Goal: Task Accomplishment & Management: Complete application form

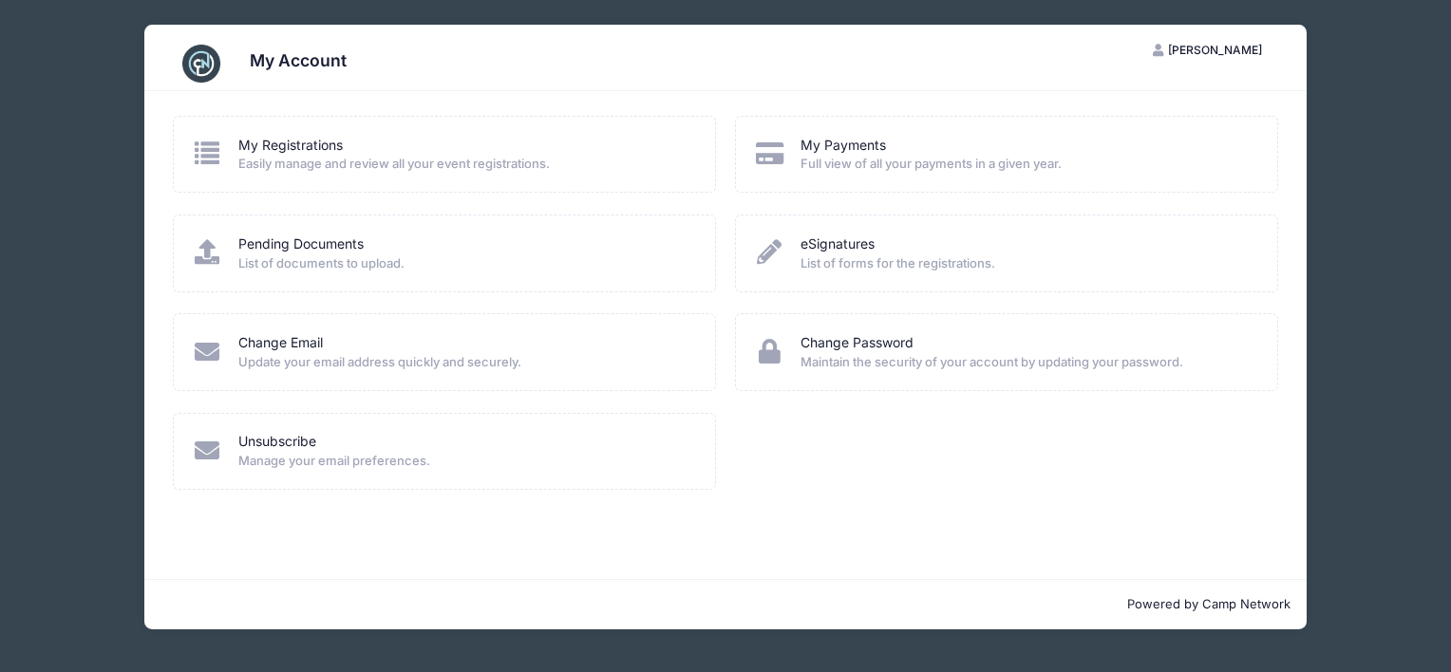
click at [218, 141] on icon at bounding box center [207, 153] width 31 height 25
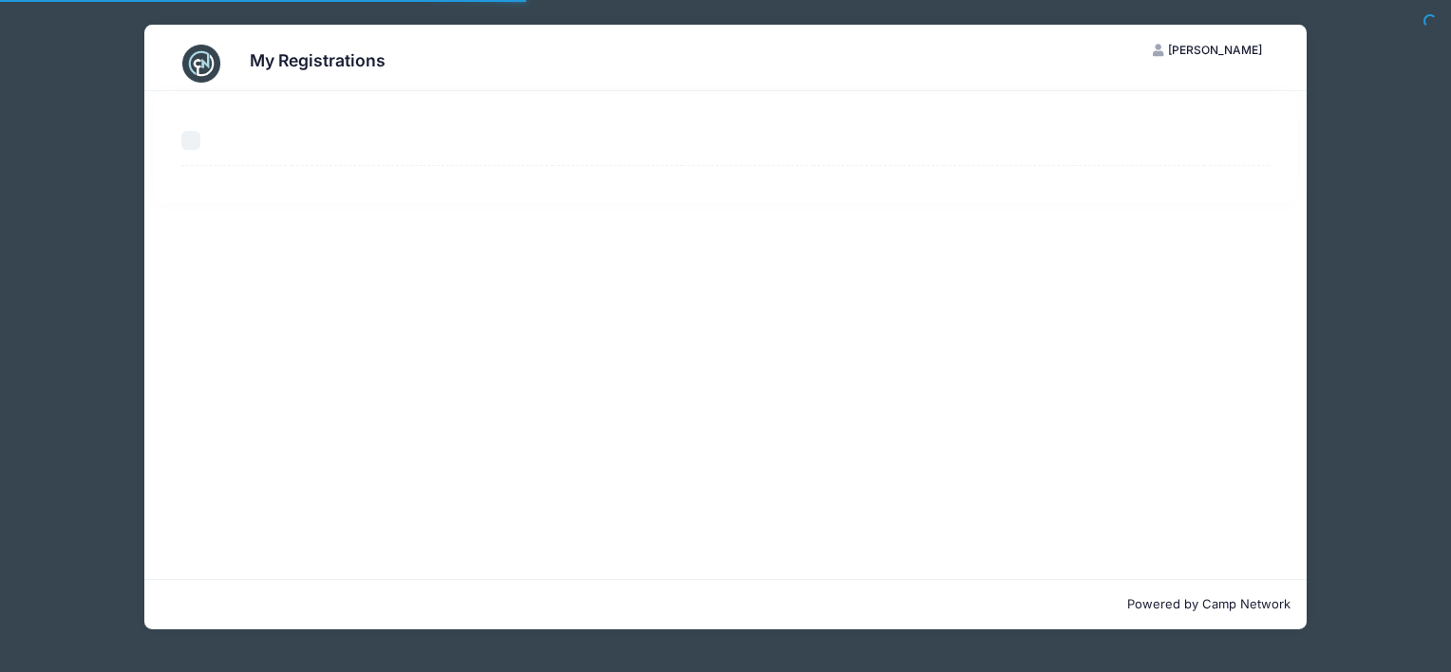
select select "50"
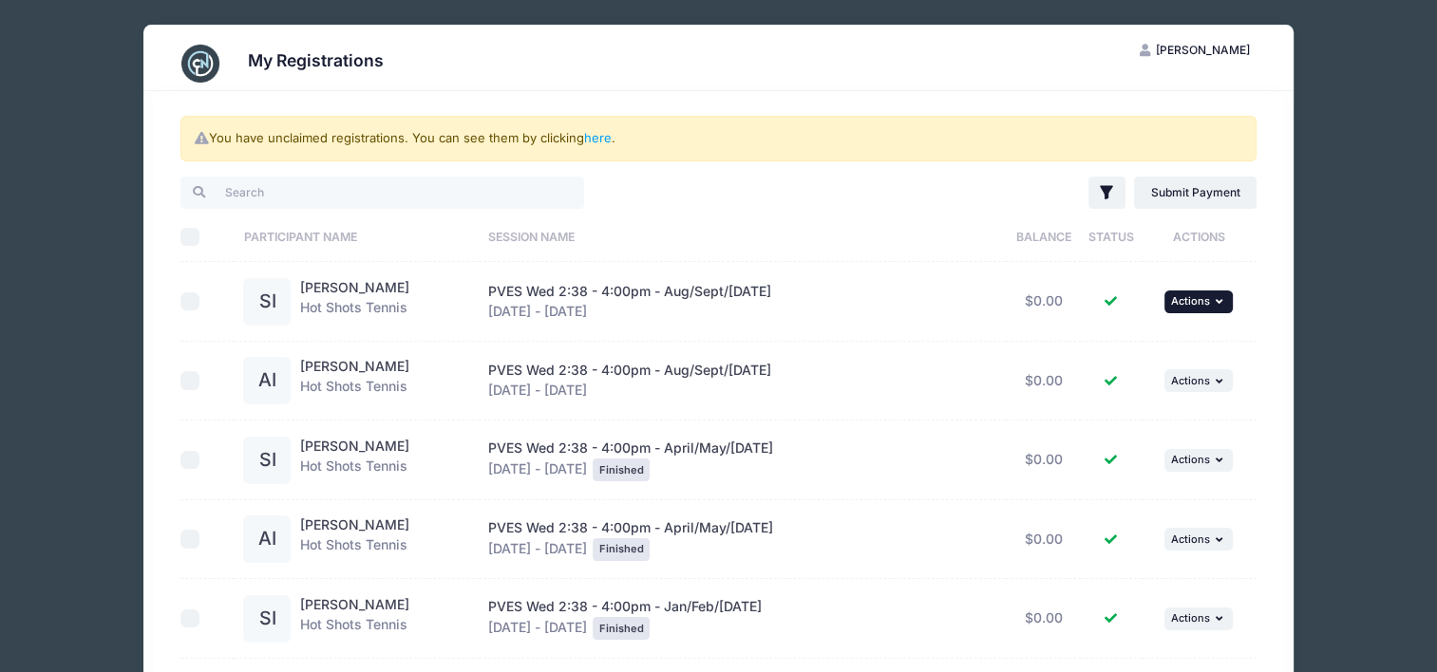
click at [1223, 301] on icon "button" at bounding box center [1221, 301] width 11 height 10
click at [599, 131] on link "here" at bounding box center [598, 137] width 28 height 15
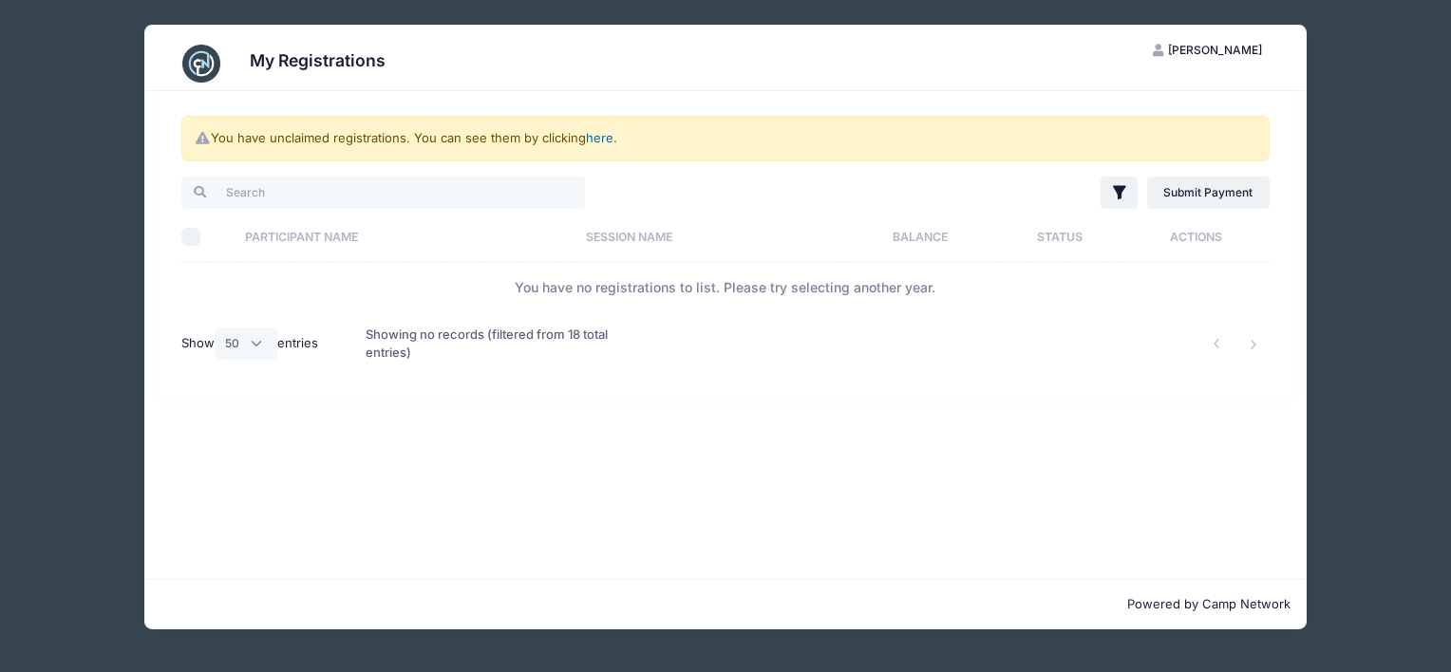
click at [602, 142] on link "here" at bounding box center [600, 137] width 28 height 15
click at [1224, 45] on span "[PERSON_NAME]" at bounding box center [1215, 50] width 94 height 14
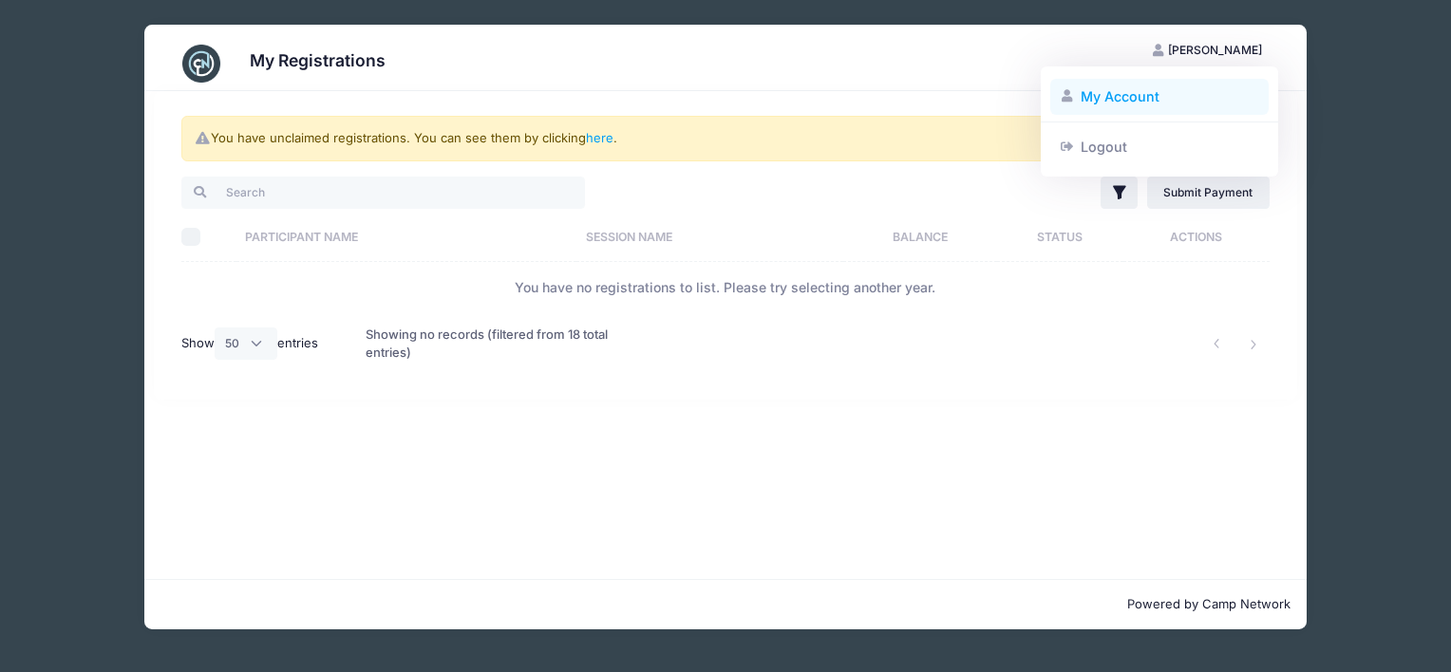
click at [1129, 92] on link "My Account" at bounding box center [1159, 97] width 219 height 36
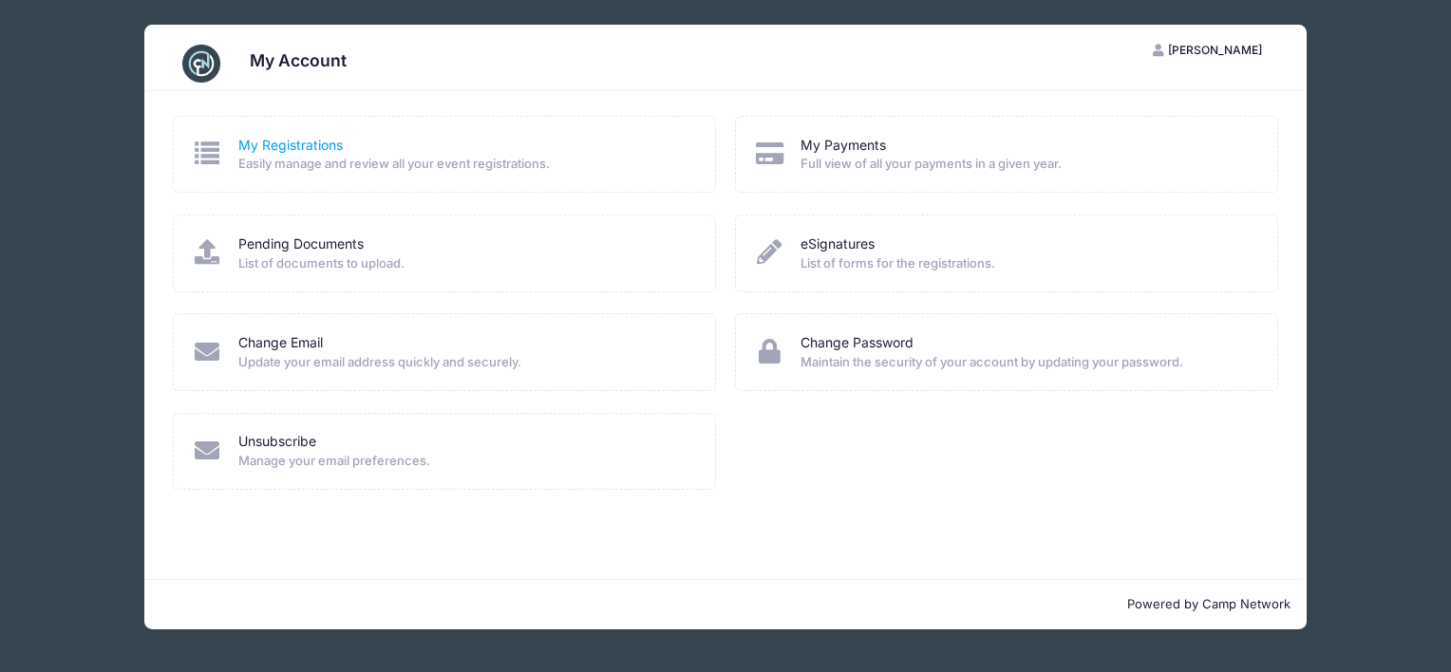
click at [287, 142] on link "My Registrations" at bounding box center [290, 146] width 104 height 20
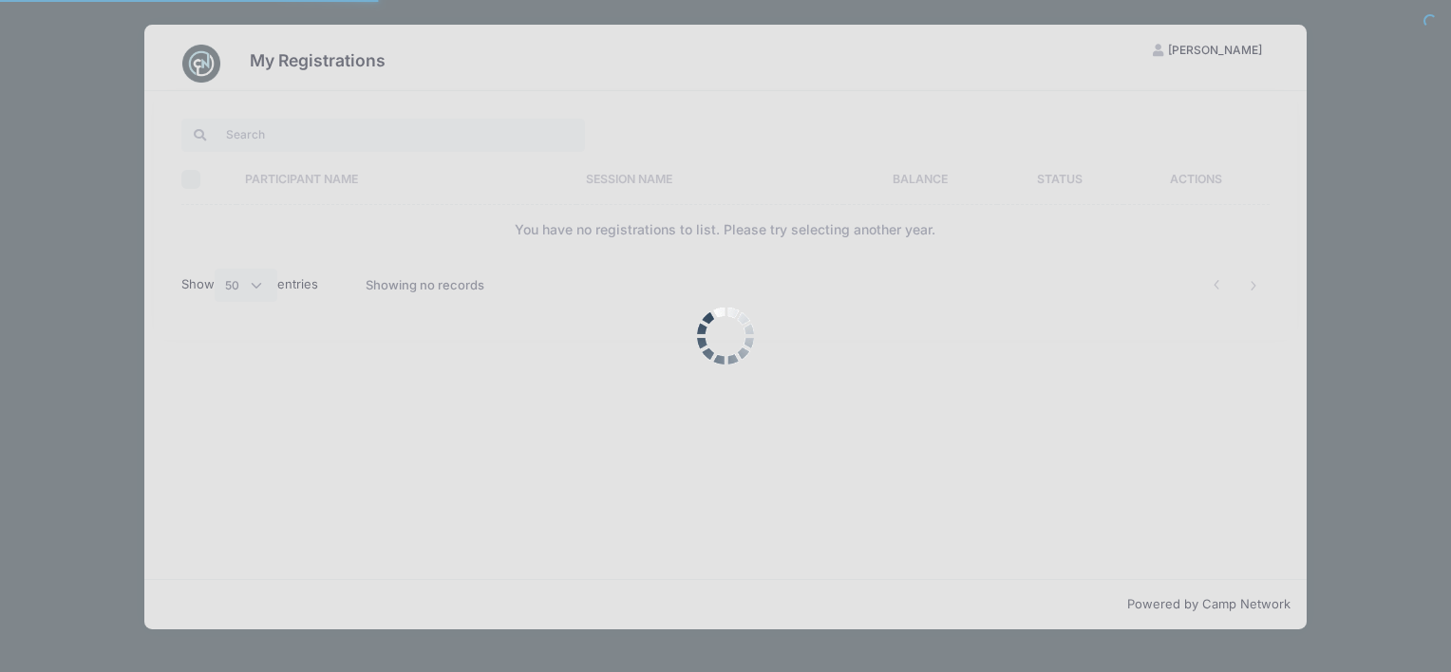
select select "50"
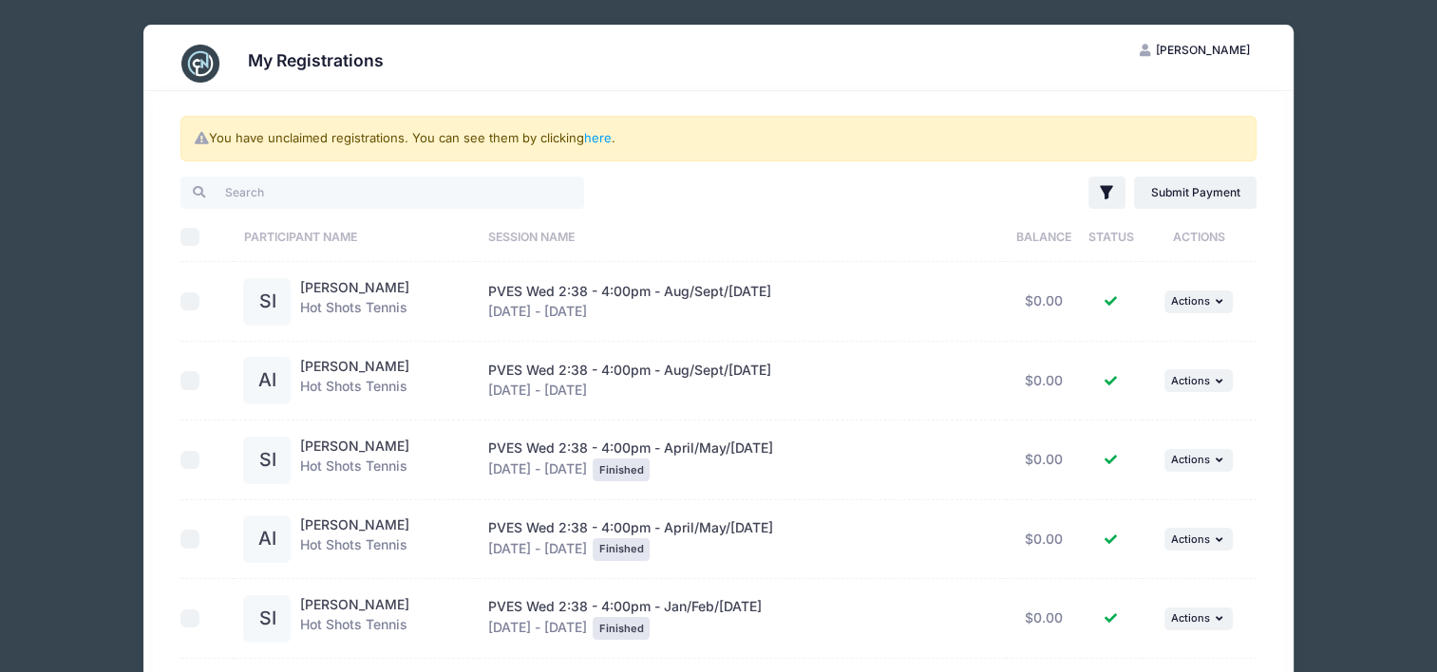
click at [274, 304] on div "SI" at bounding box center [266, 301] width 47 height 47
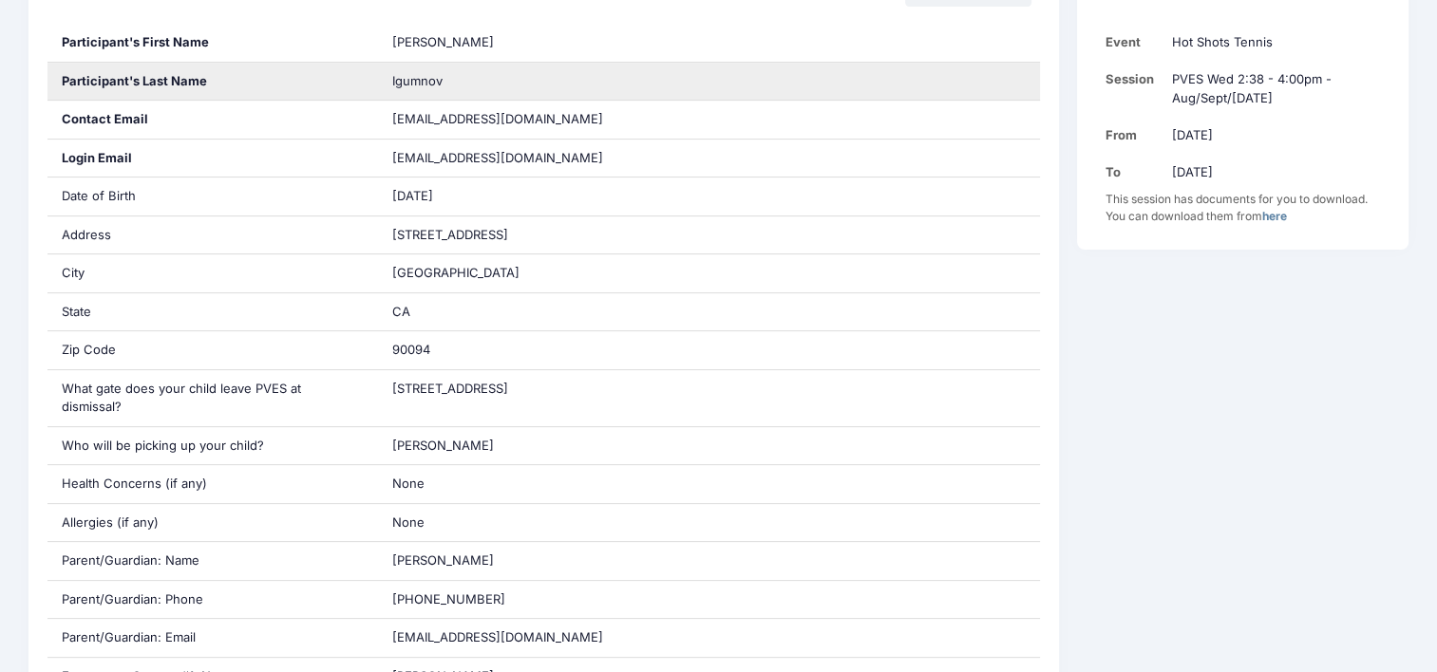
scroll to position [380, 0]
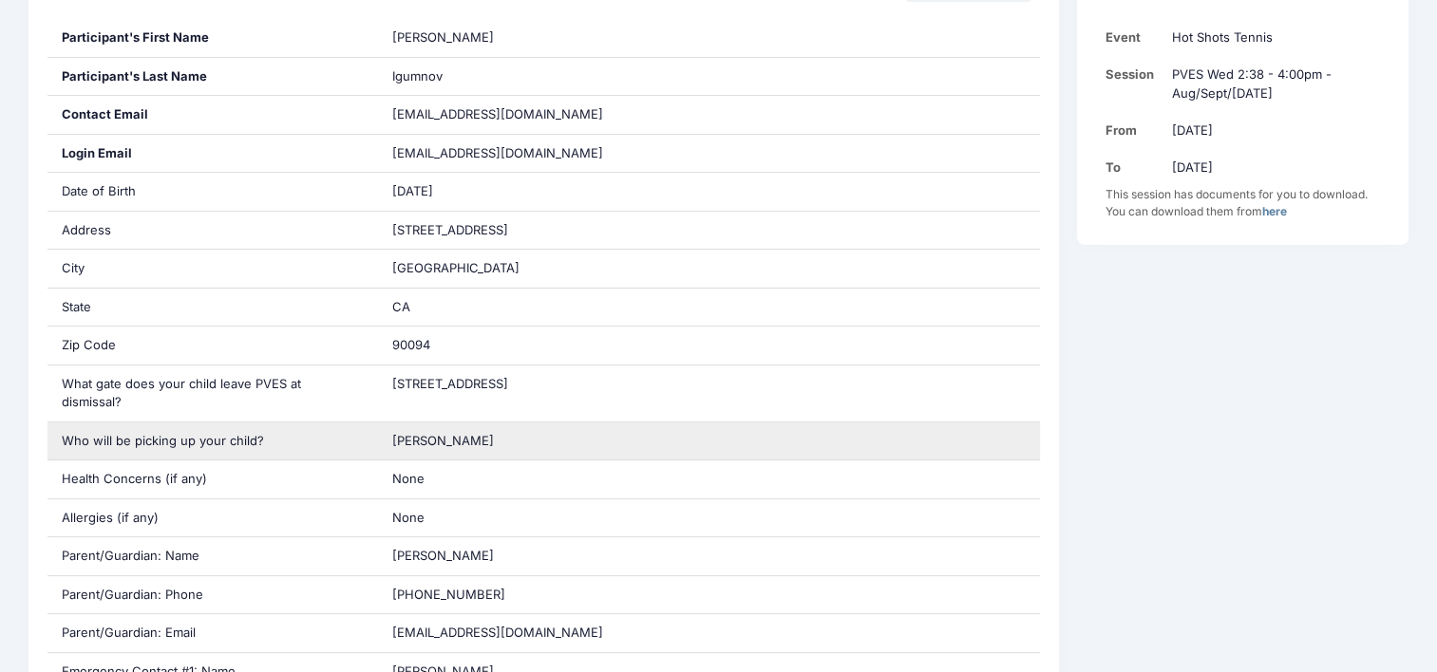
click at [484, 433] on div "Victor Igumnov" at bounding box center [709, 442] width 662 height 38
click at [508, 423] on div "Victor Igumnov" at bounding box center [709, 442] width 662 height 38
click at [475, 433] on span "[PERSON_NAME]" at bounding box center [443, 440] width 102 height 15
drag, startPoint x: 475, startPoint y: 421, endPoint x: 657, endPoint y: 420, distance: 182.3
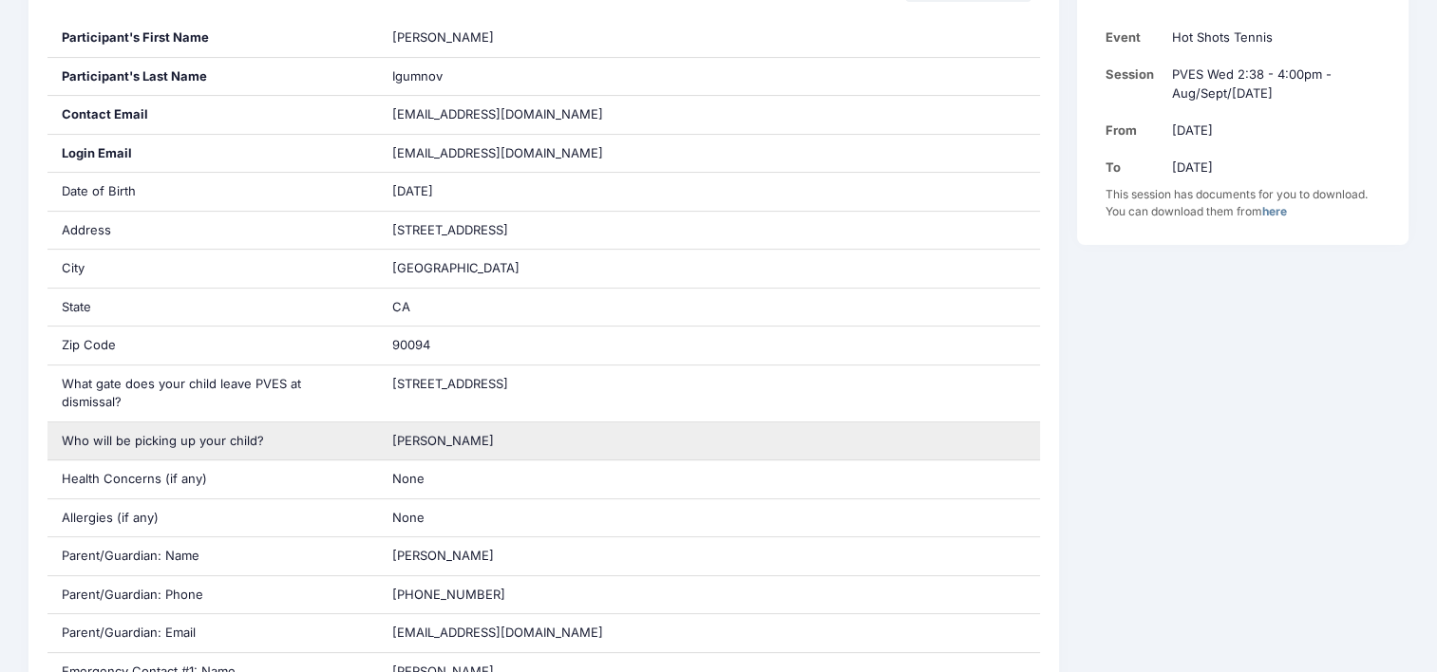
click at [657, 423] on div "[PERSON_NAME]" at bounding box center [709, 442] width 662 height 38
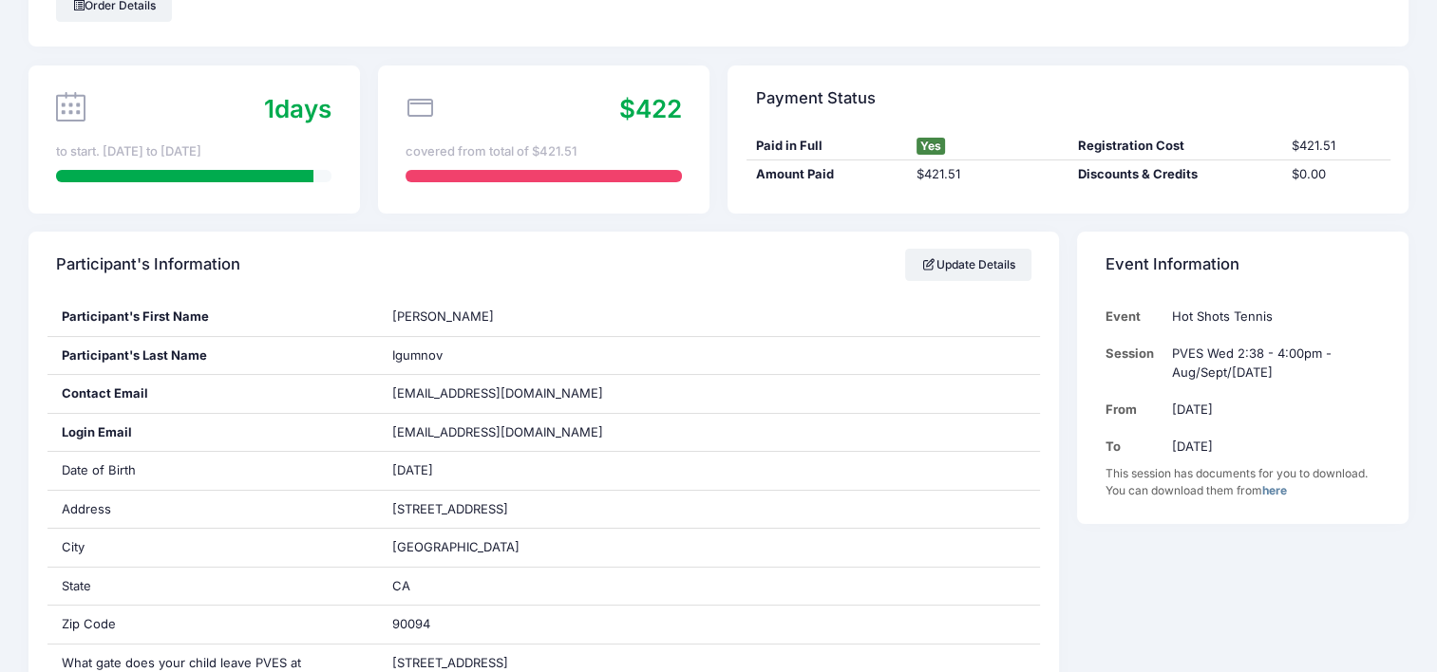
scroll to position [0, 0]
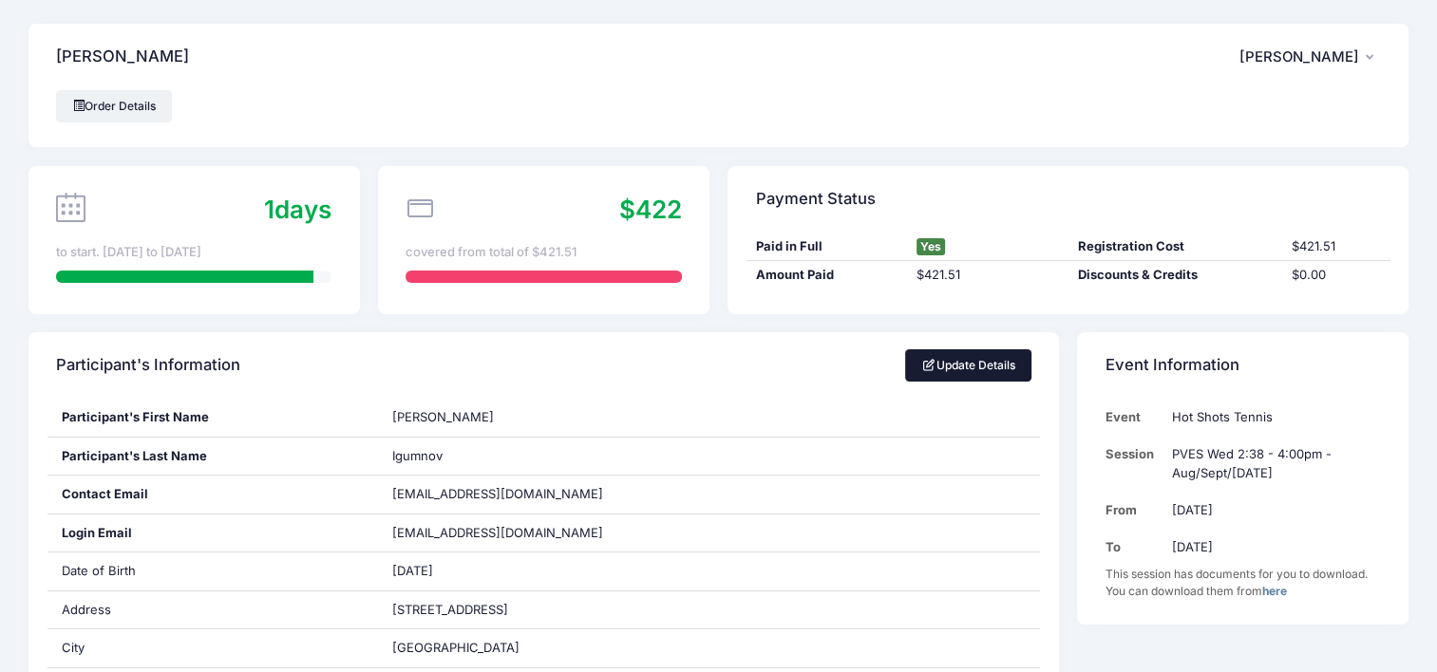
click at [942, 363] on link "Update Details" at bounding box center [968, 365] width 126 height 32
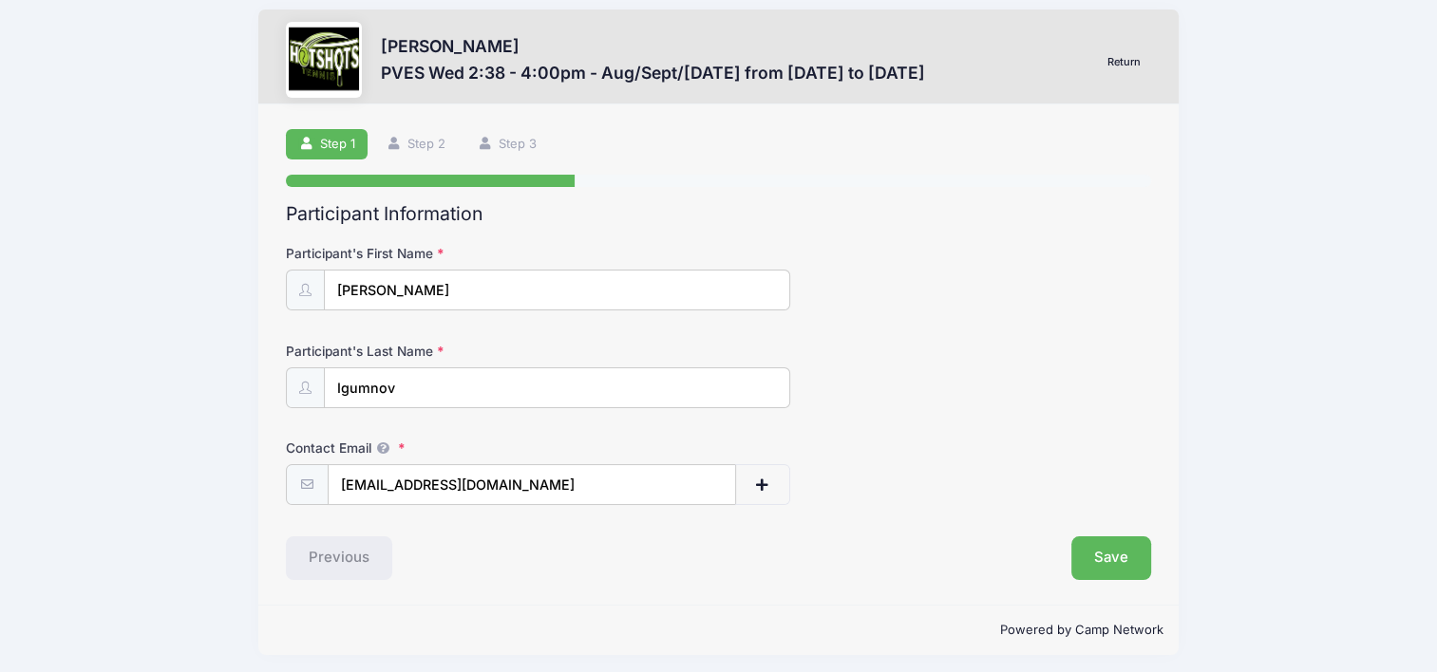
scroll to position [20, 0]
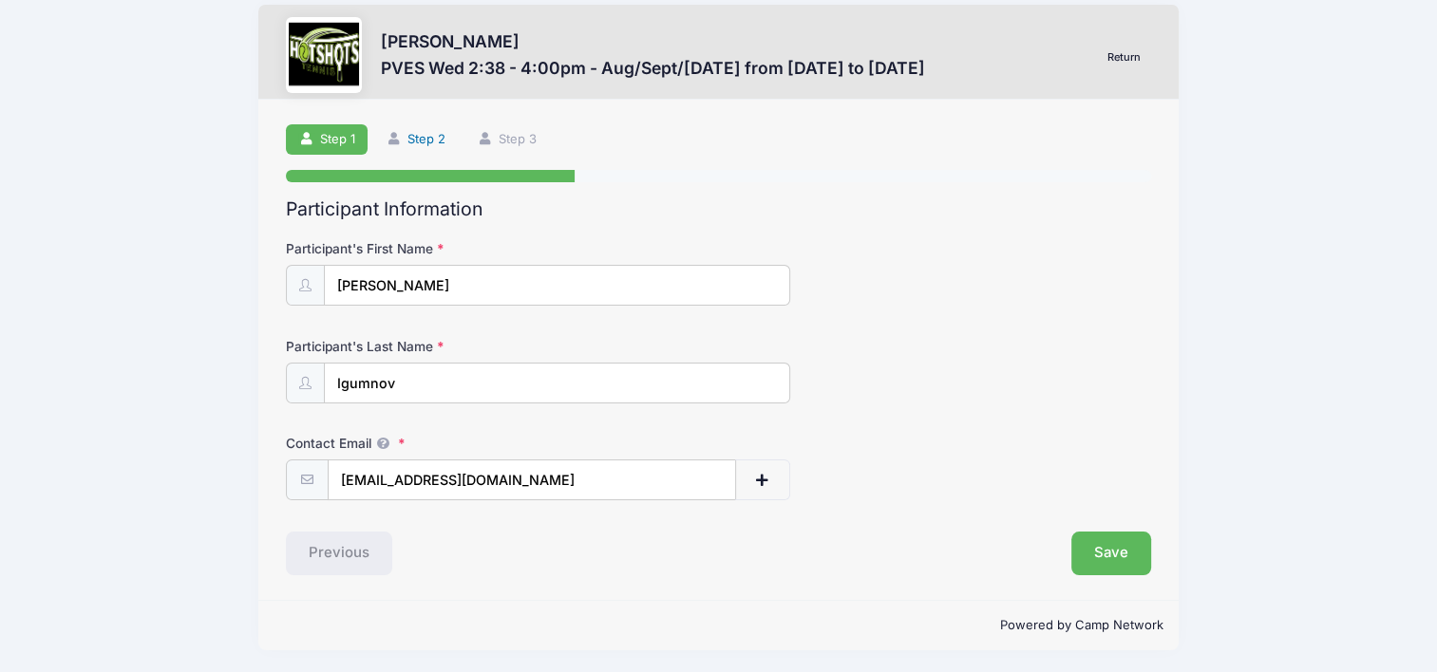
click at [417, 139] on link "Step 2" at bounding box center [416, 139] width 85 height 31
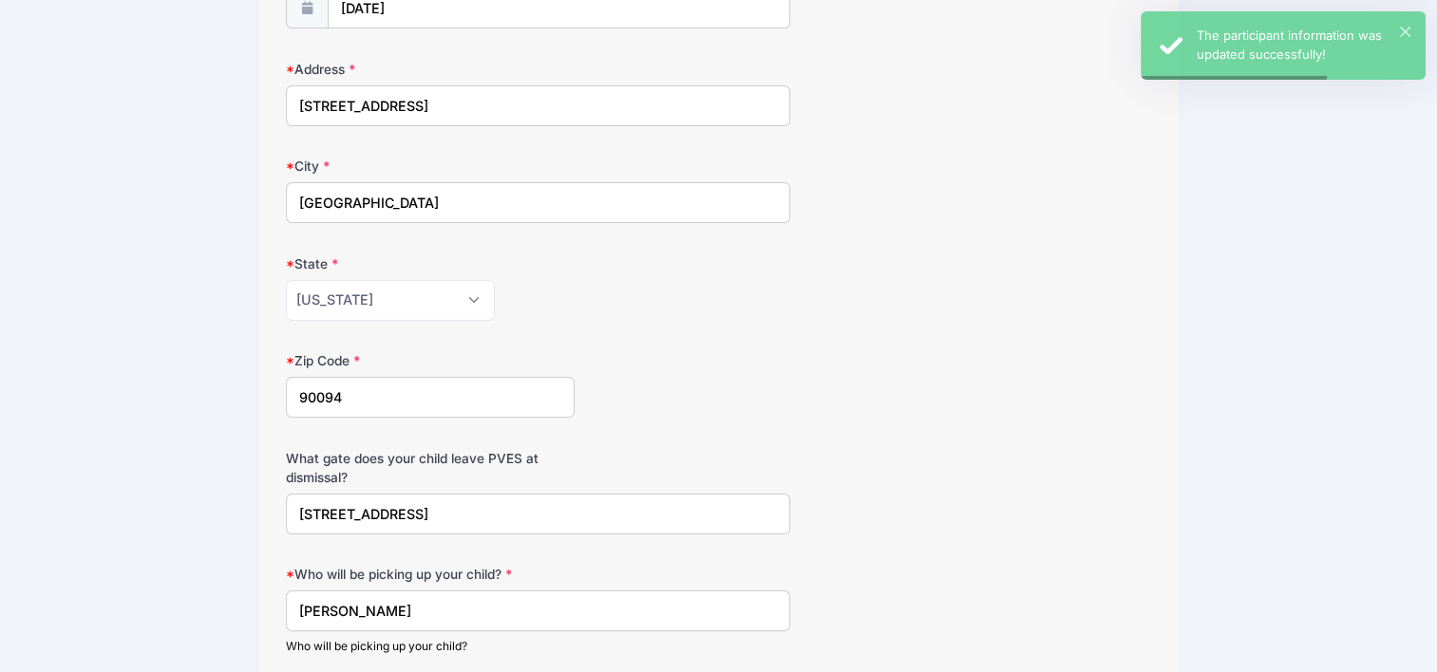
scroll to position [380, 0]
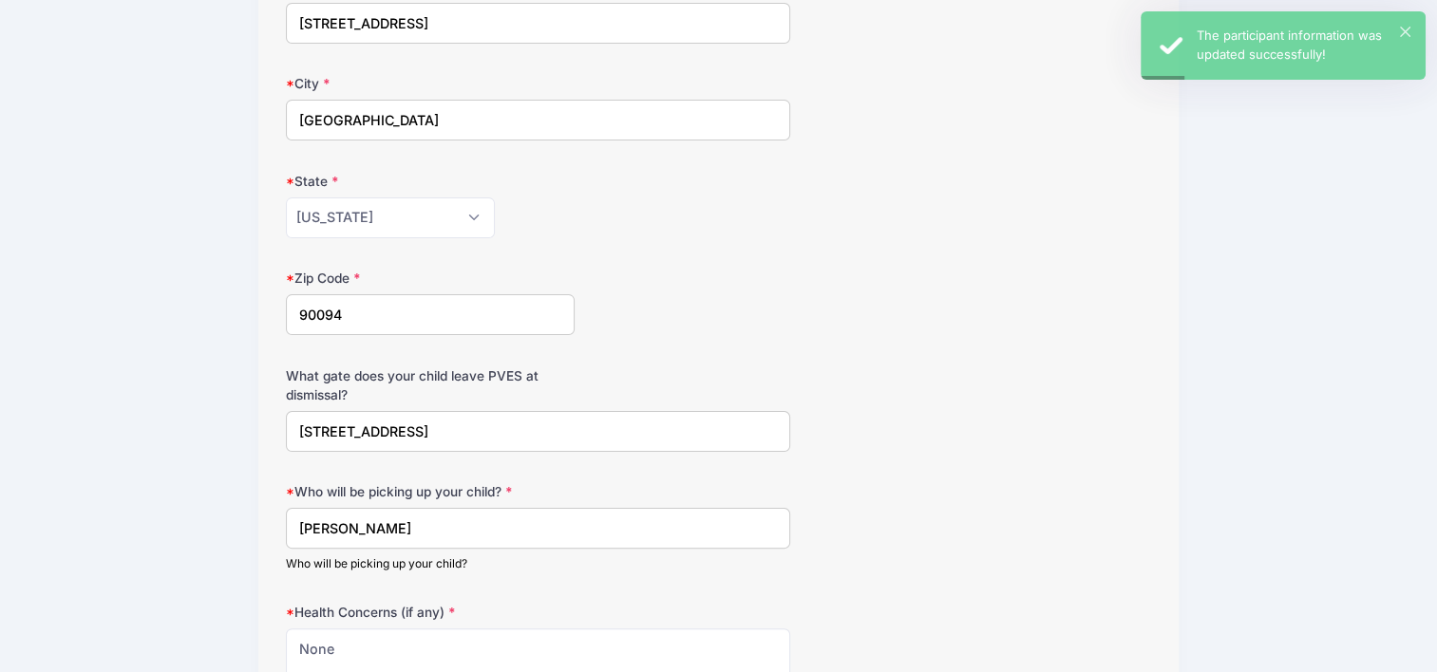
drag, startPoint x: 523, startPoint y: 436, endPoint x: 54, endPoint y: 447, distance: 469.3
click at [54, 447] on div "Sammie Igumnov PVES Wed 2:38 - 4:00pm - Aug/Sept/Oct 2025 from 08/20 to 10/15/2…" at bounding box center [718, 362] width 1380 height 1484
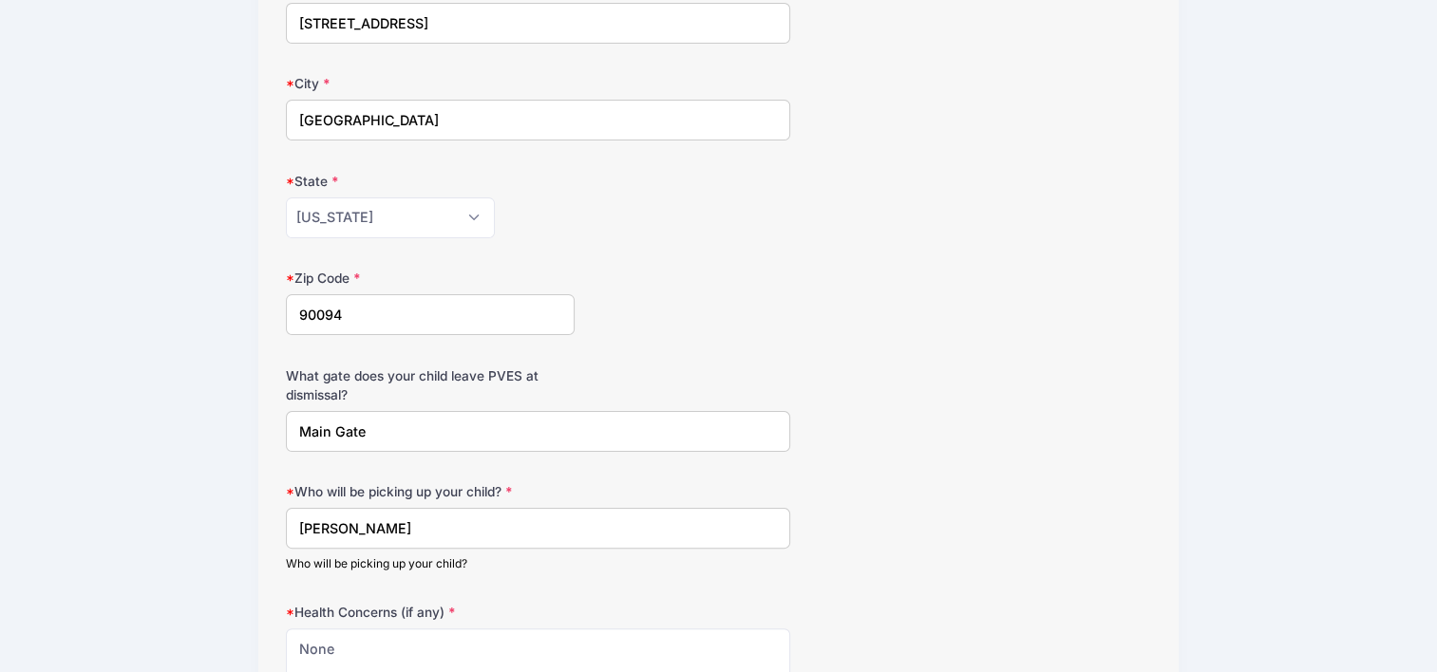
type input "Main Gate"
drag, startPoint x: 419, startPoint y: 521, endPoint x: 163, endPoint y: 562, distance: 258.7
click at [163, 562] on div "Sammie Igumnov PVES Wed 2:38 - 4:00pm - Aug/Sept/Oct 2025 from 08/20 to 10/15/2…" at bounding box center [718, 362] width 1380 height 1484
type input "B"
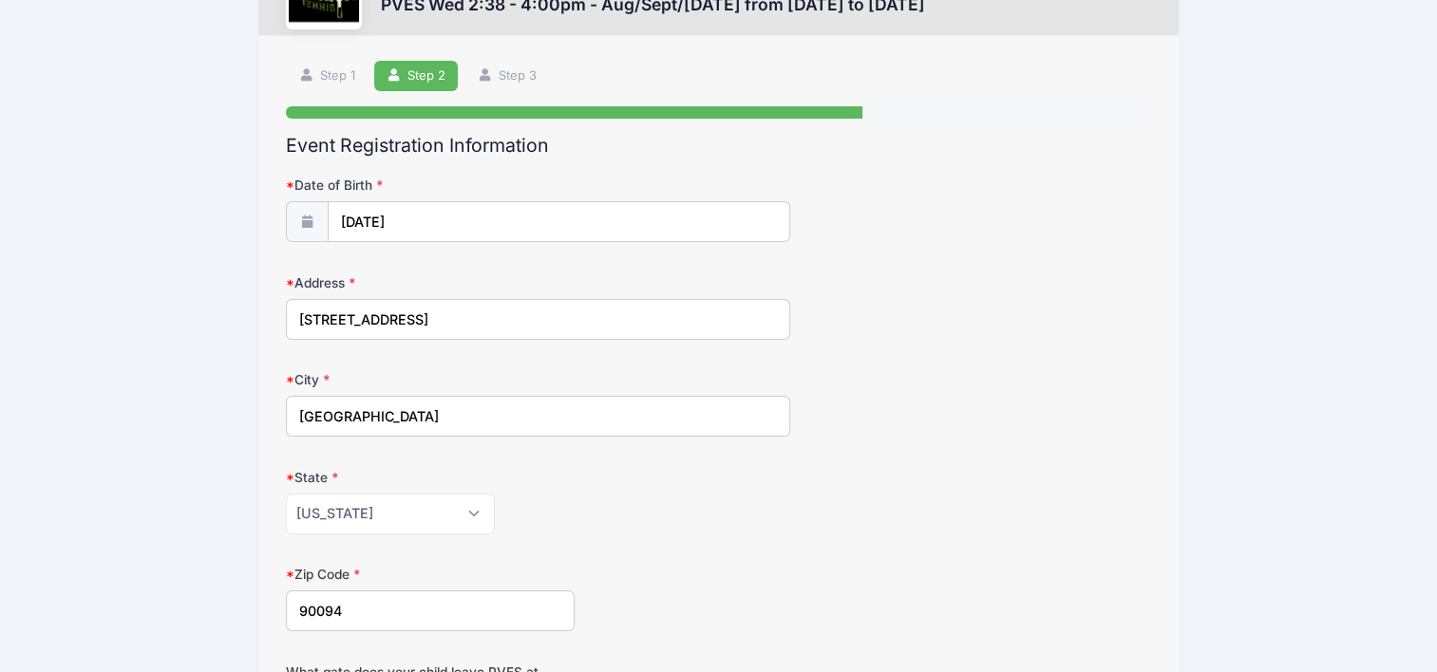
scroll to position [0, 0]
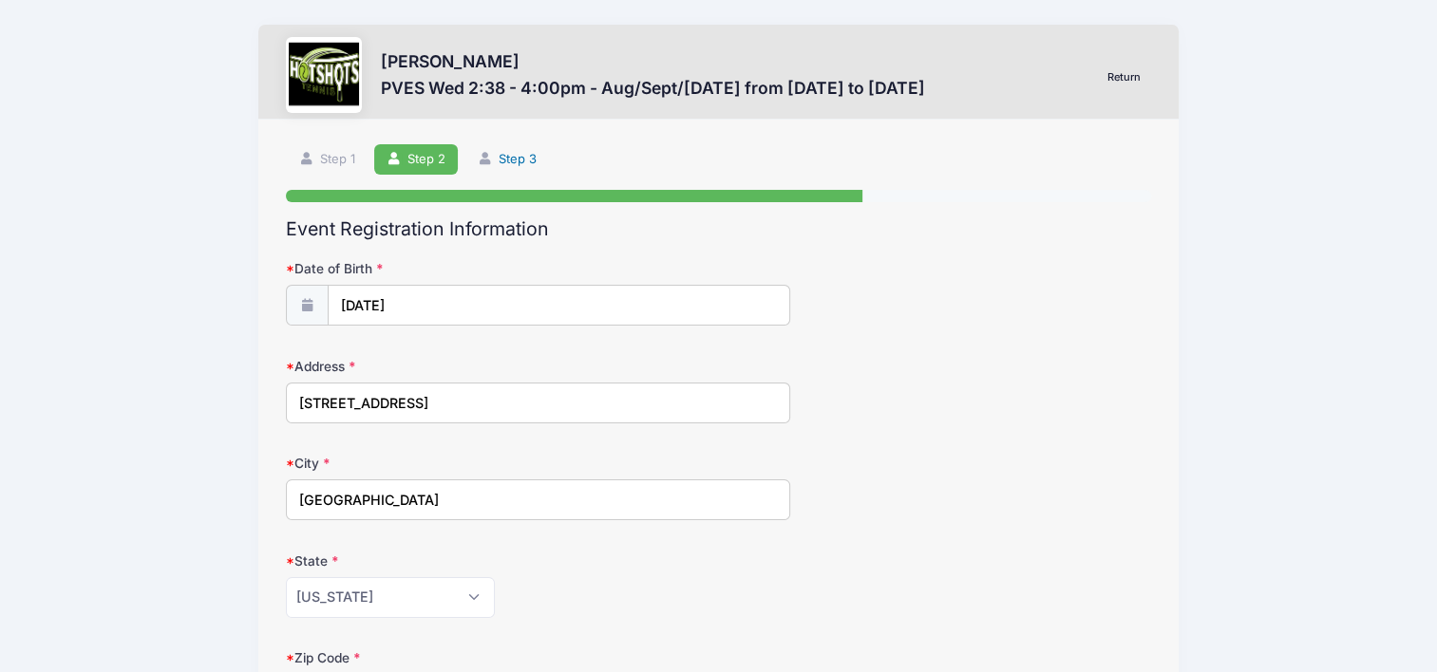
type input "Back to PVES ELOPP"
click at [510, 153] on link "Step 3" at bounding box center [506, 159] width 85 height 31
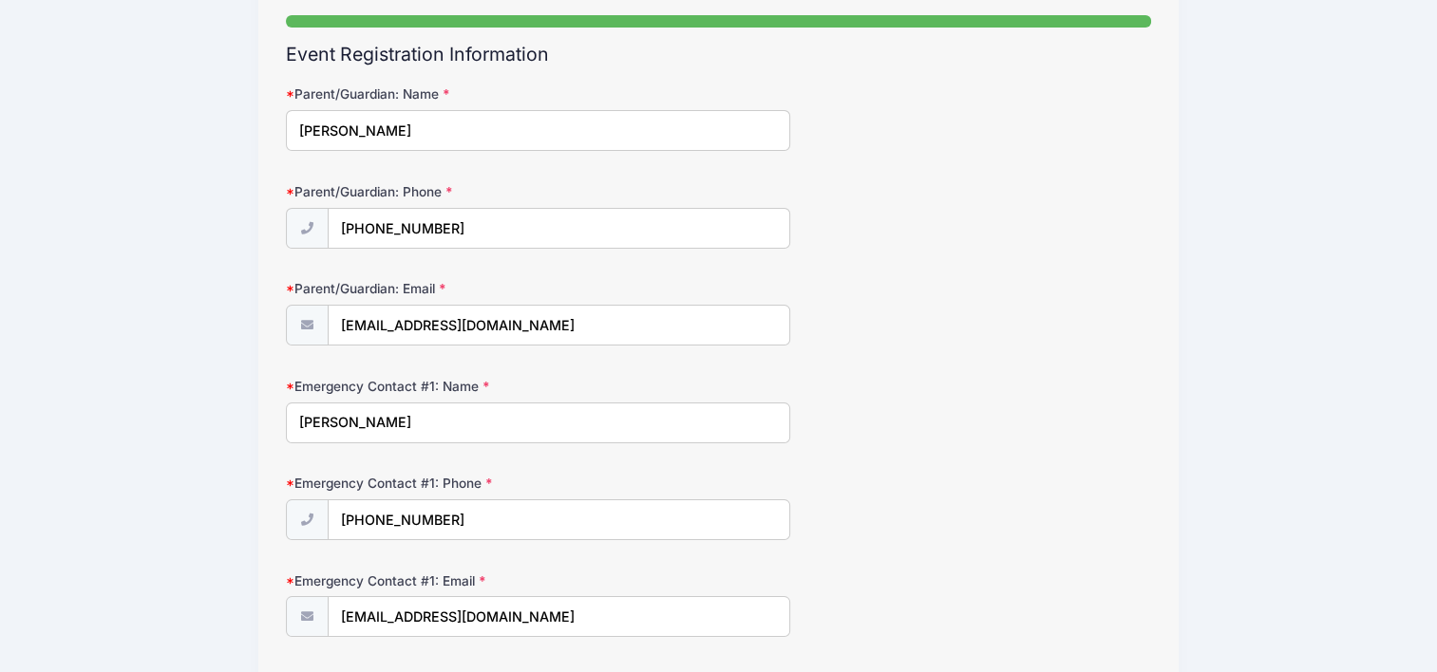
scroll to position [285, 0]
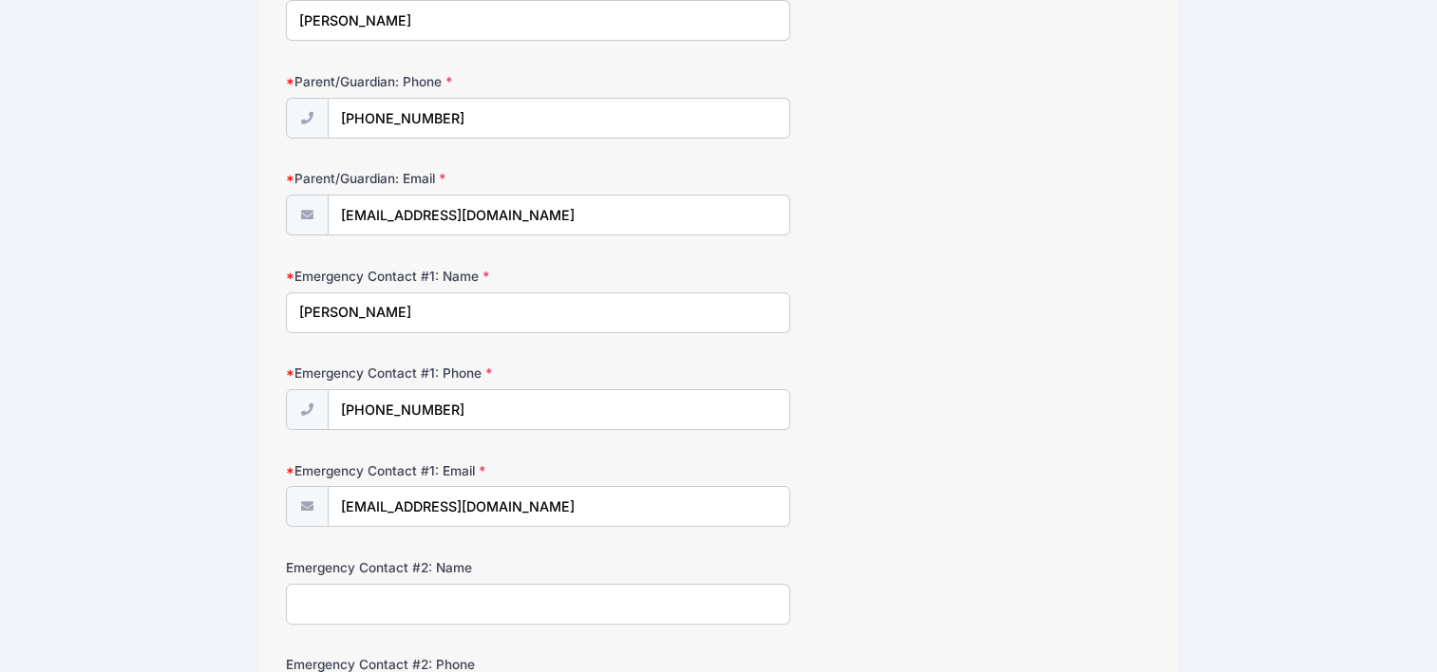
drag, startPoint x: 521, startPoint y: 417, endPoint x: 4, endPoint y: 254, distance: 542.8
click at [0, 404] on div "Sammie Igumnov PVES Wed 2:38 - 4:00pm - Aug/Sept/Oct 2025 from 08/20 to 10/15/2…" at bounding box center [718, 523] width 1437 height 1616
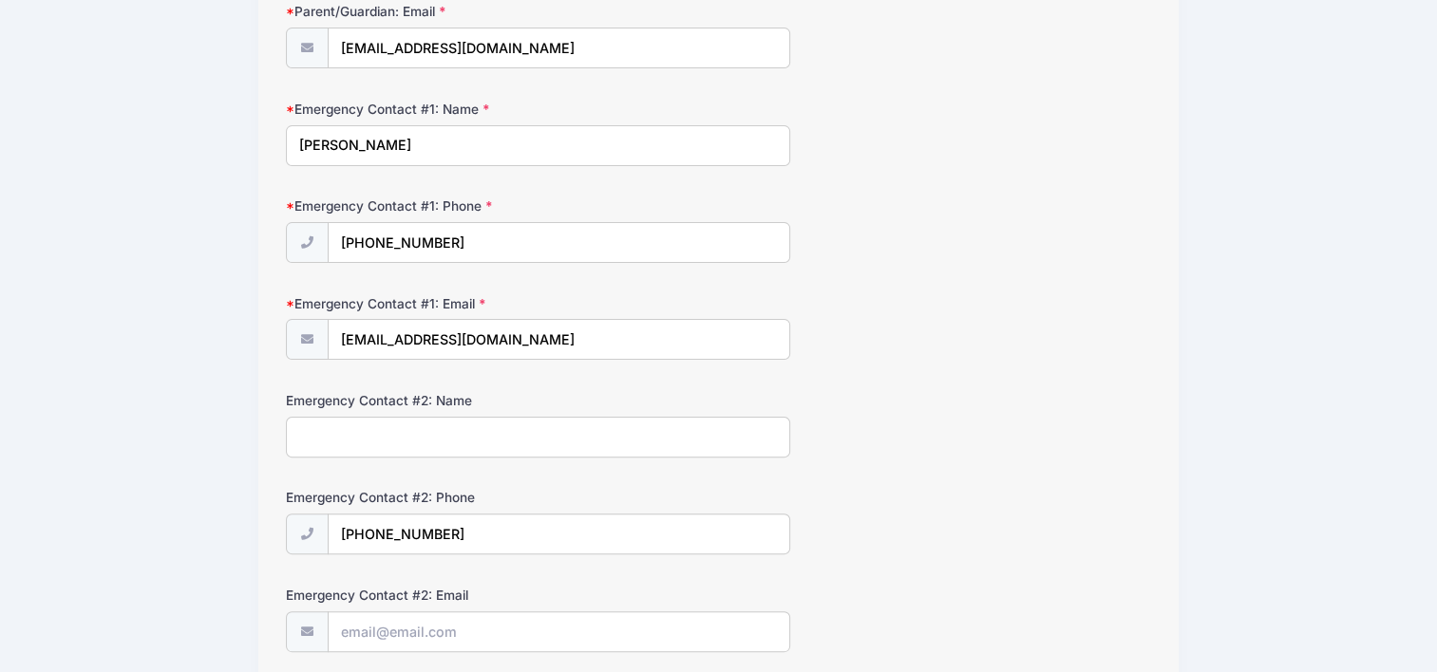
scroll to position [475, 0]
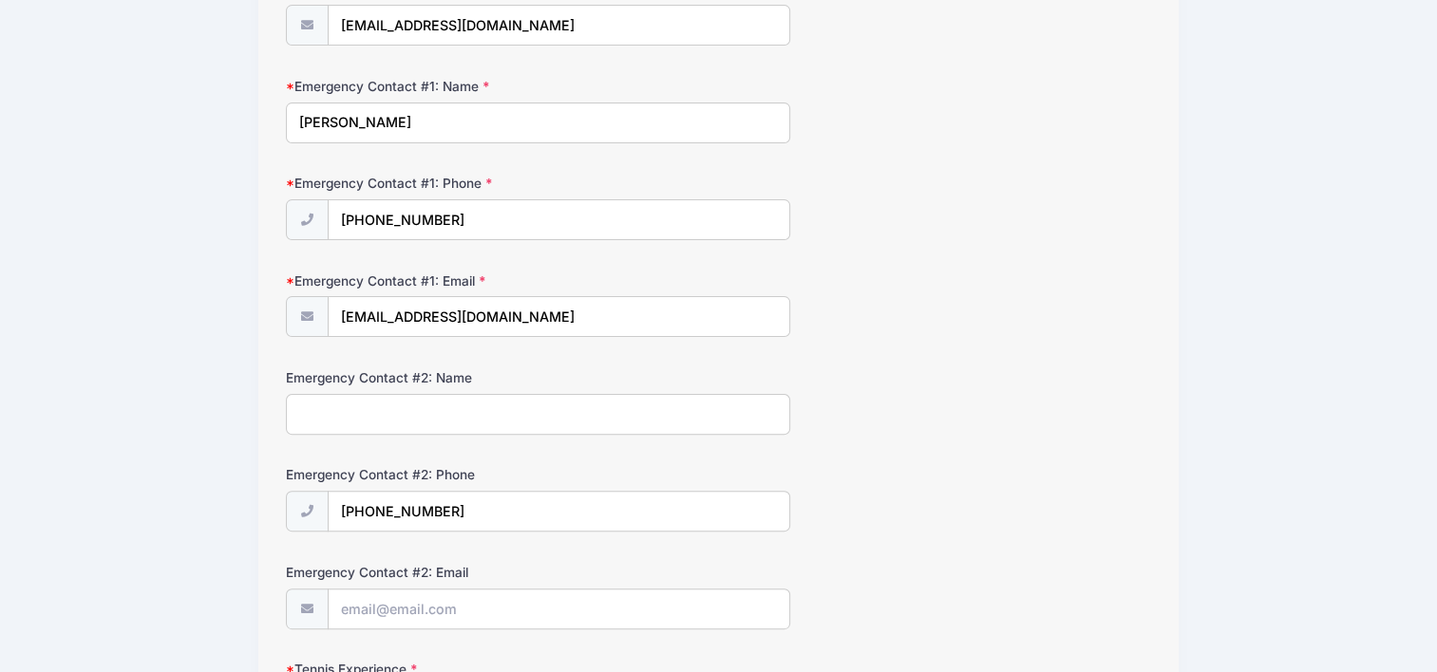
type input "[PHONE_NUMBER]"
click at [467, 401] on input "Emergency Contact #2: Name" at bounding box center [538, 414] width 504 height 41
type input "[PERSON_NAME]"
drag, startPoint x: 457, startPoint y: 503, endPoint x: 274, endPoint y: 503, distance: 183.3
click at [274, 503] on div "Step 3 /7 Return Step 1 Step 2 Step 3 Participant Information Participant's Fir…" at bounding box center [718, 356] width 920 height 1423
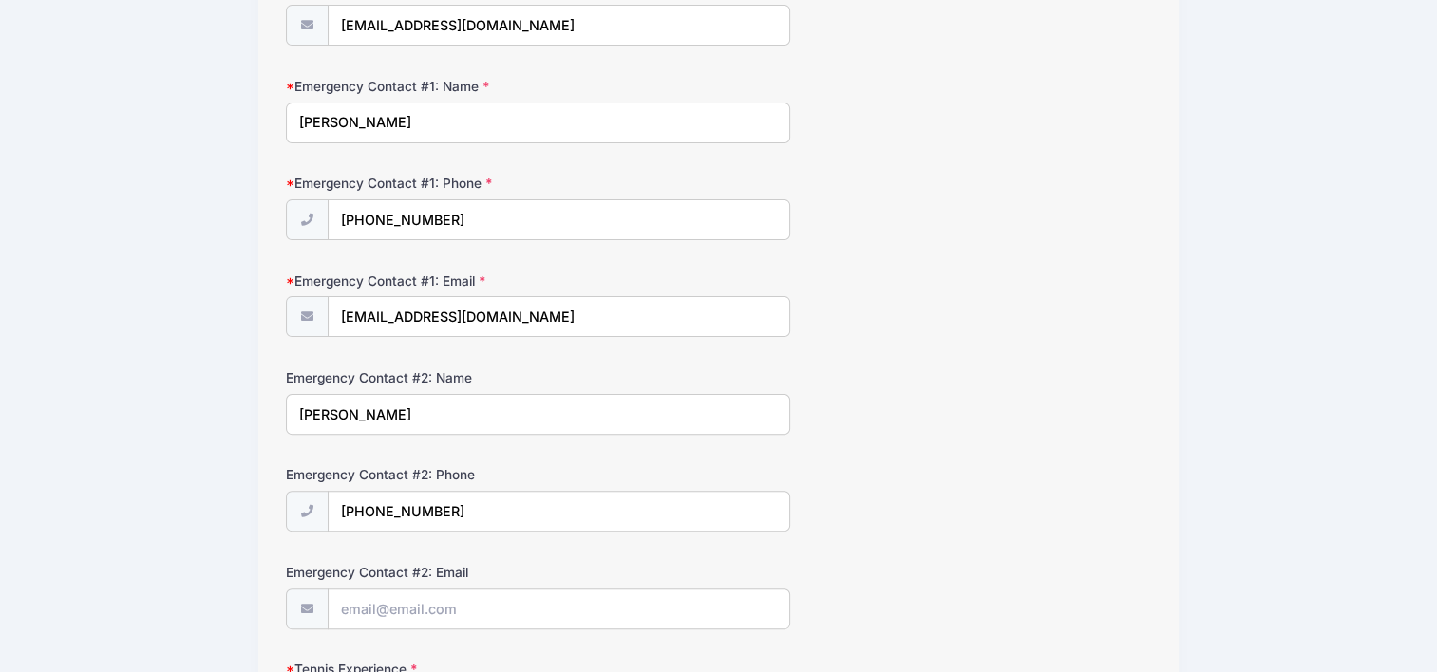
click at [274, 503] on div "Step 3 /7 Return Step 1 Step 2 Step 3 Participant Information Participant's Fir…" at bounding box center [718, 356] width 920 height 1423
drag, startPoint x: 463, startPoint y: 517, endPoint x: 332, endPoint y: 528, distance: 131.6
click at [332, 528] on input "(424) 202-2505" at bounding box center [559, 511] width 463 height 41
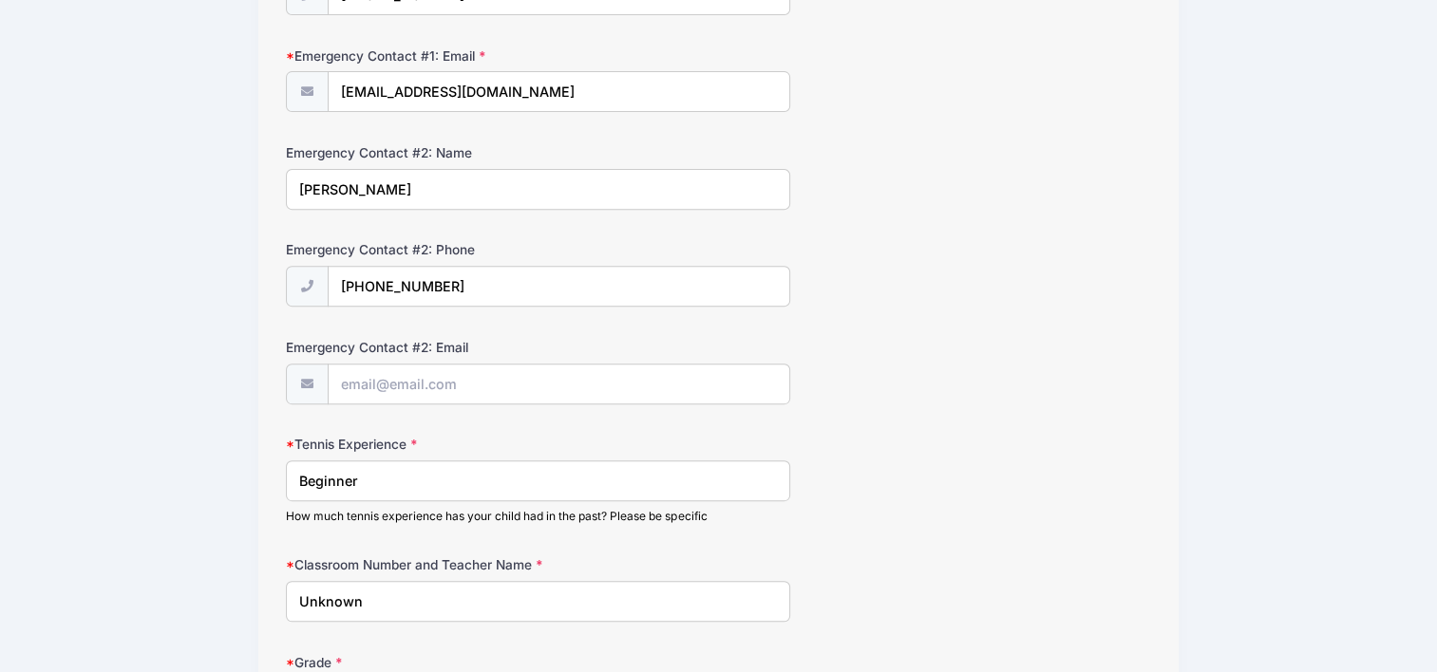
scroll to position [760, 0]
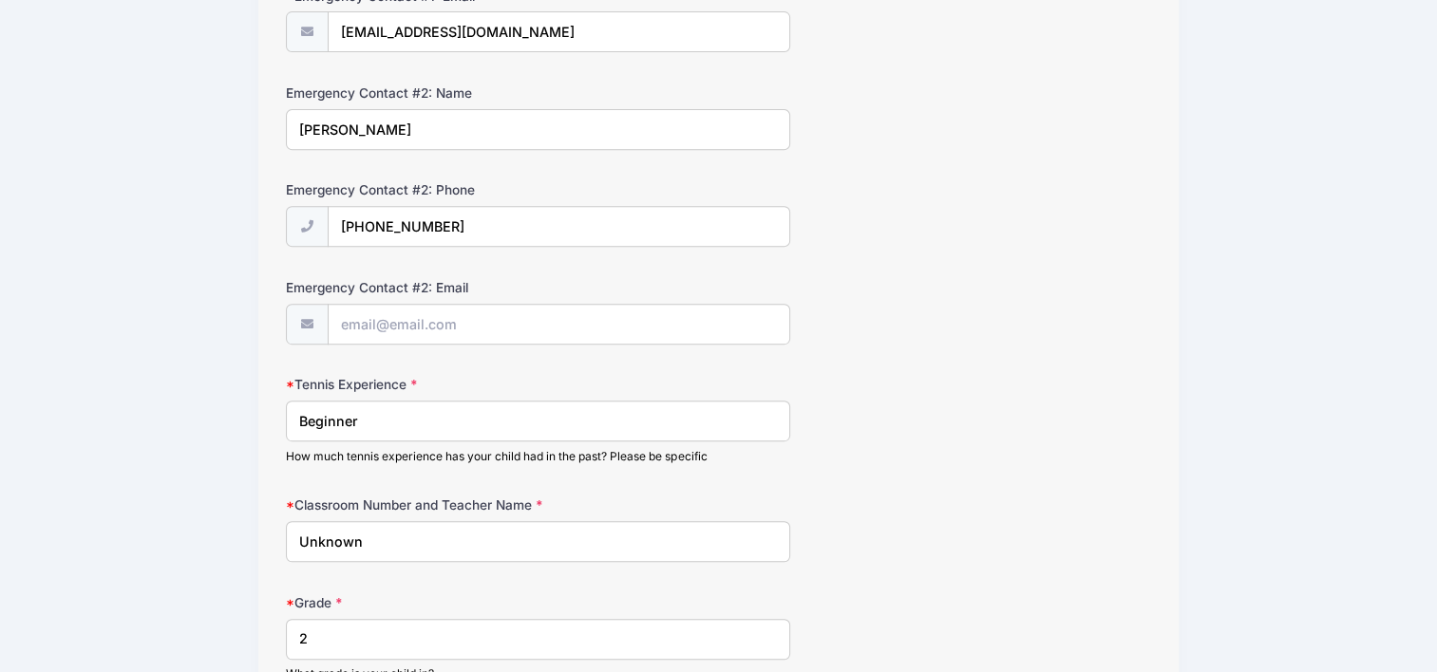
type input "(702) 423-3857"
drag, startPoint x: 401, startPoint y: 535, endPoint x: 247, endPoint y: 565, distance: 156.8
click at [247, 565] on div "Sammie Igumnov PVES Wed 2:38 - 4:00pm - Aug/Sept/Oct 2025 from 08/20 to 10/15/2…" at bounding box center [718, 48] width 1380 height 1616
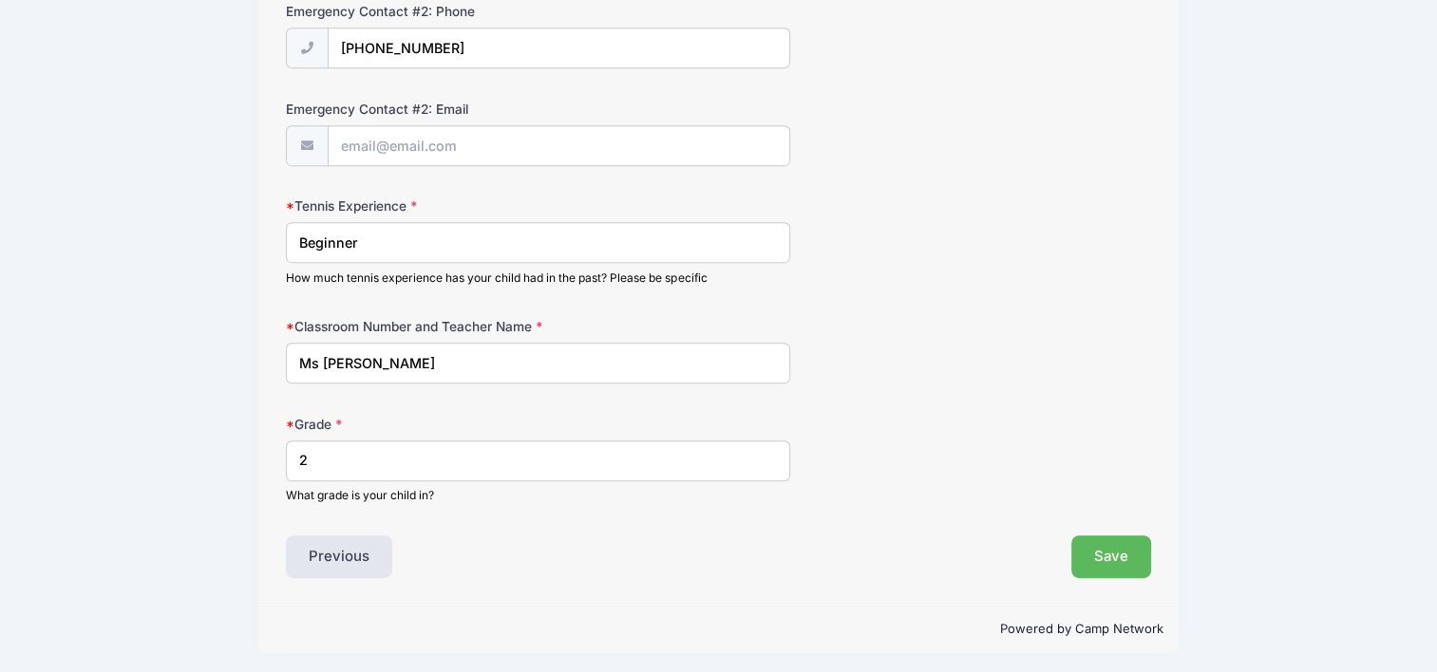
scroll to position [938, 0]
type input "M"
type input "Room 26 Ms Arato"
click at [1104, 539] on button "Save" at bounding box center [1111, 558] width 80 height 44
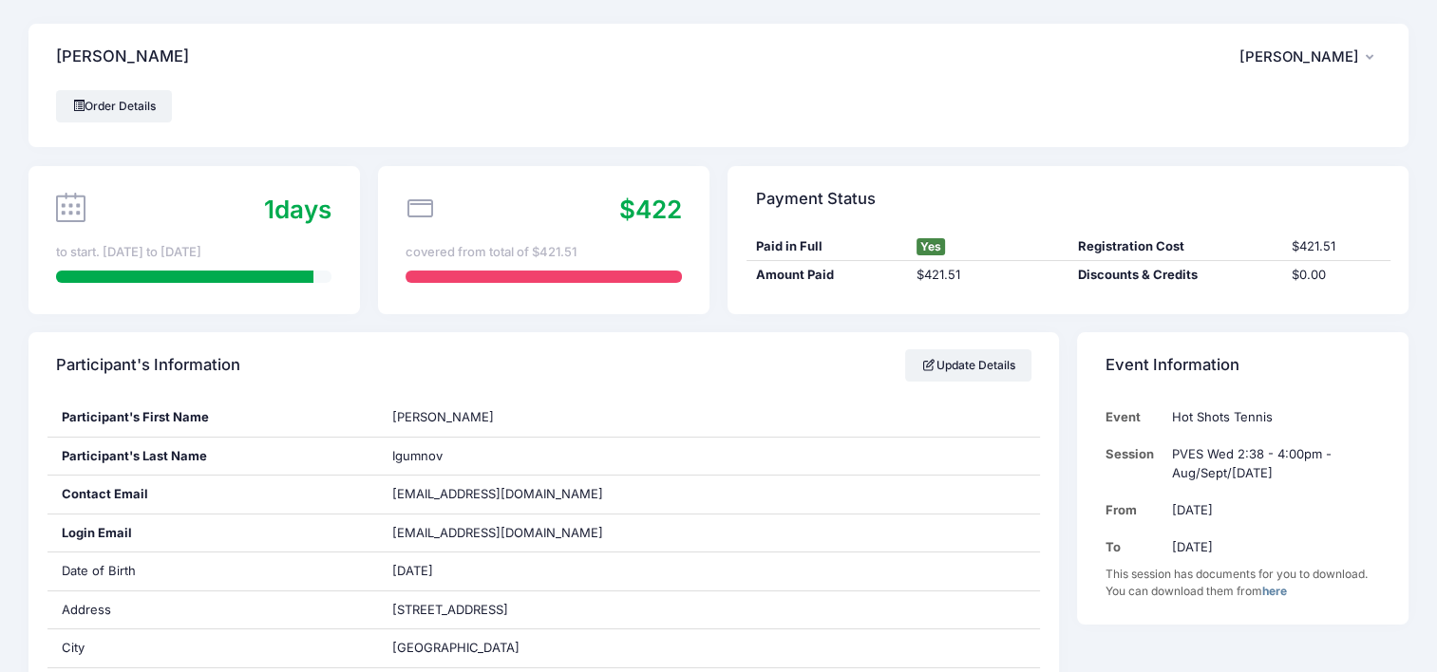
click at [1324, 57] on span "[PERSON_NAME]" at bounding box center [1299, 56] width 120 height 17
click at [1228, 106] on link "My Account" at bounding box center [1262, 109] width 219 height 36
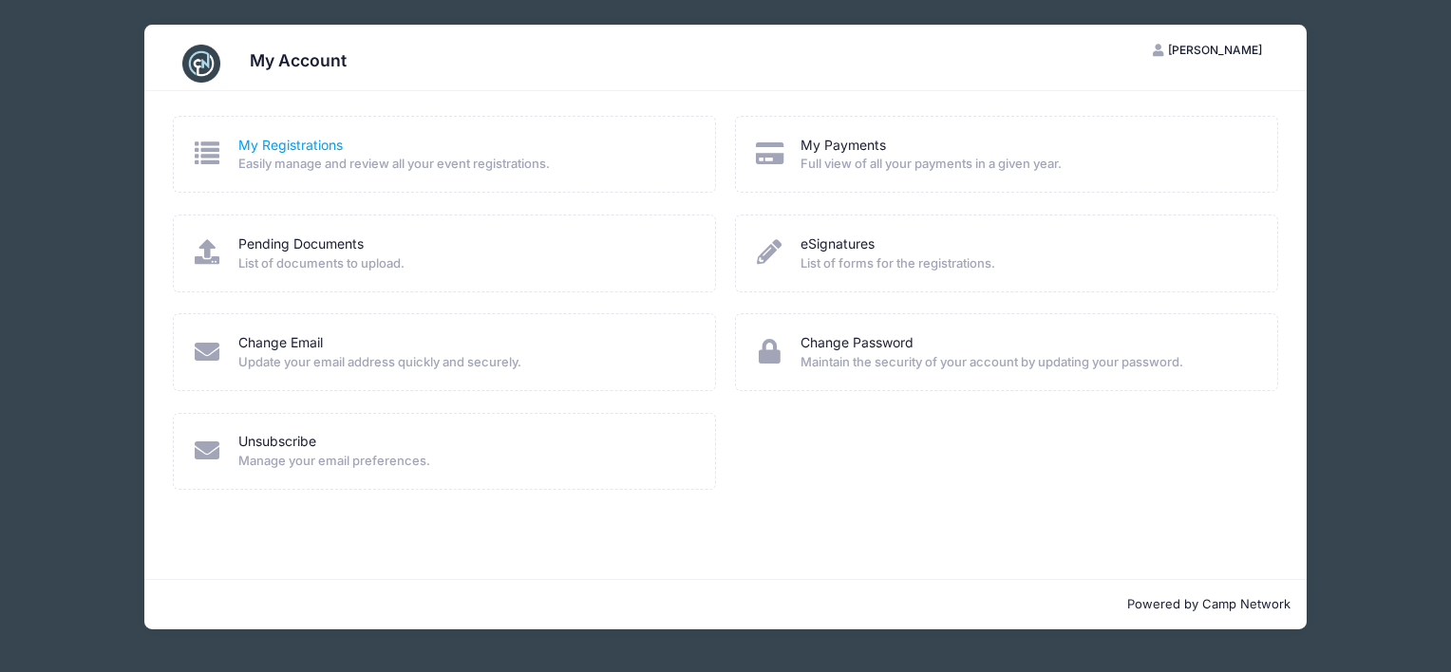
click at [311, 151] on link "My Registrations" at bounding box center [290, 146] width 104 height 20
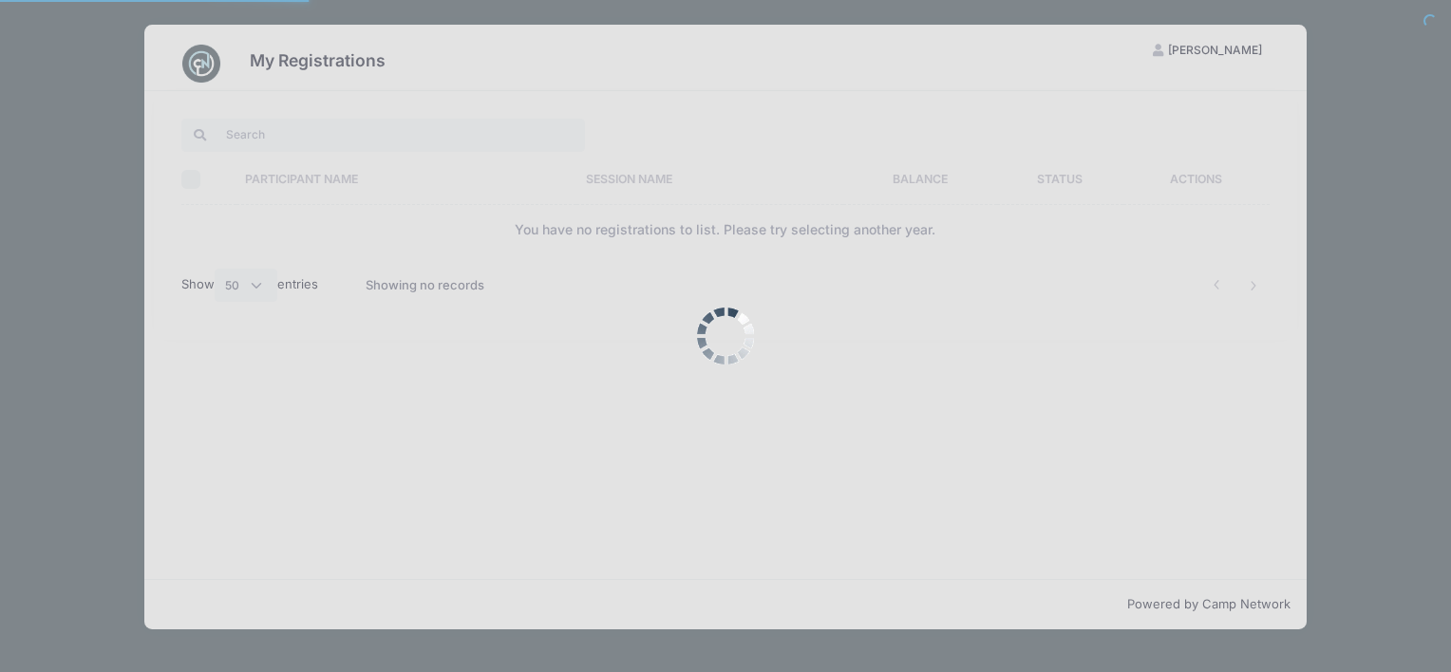
select select "50"
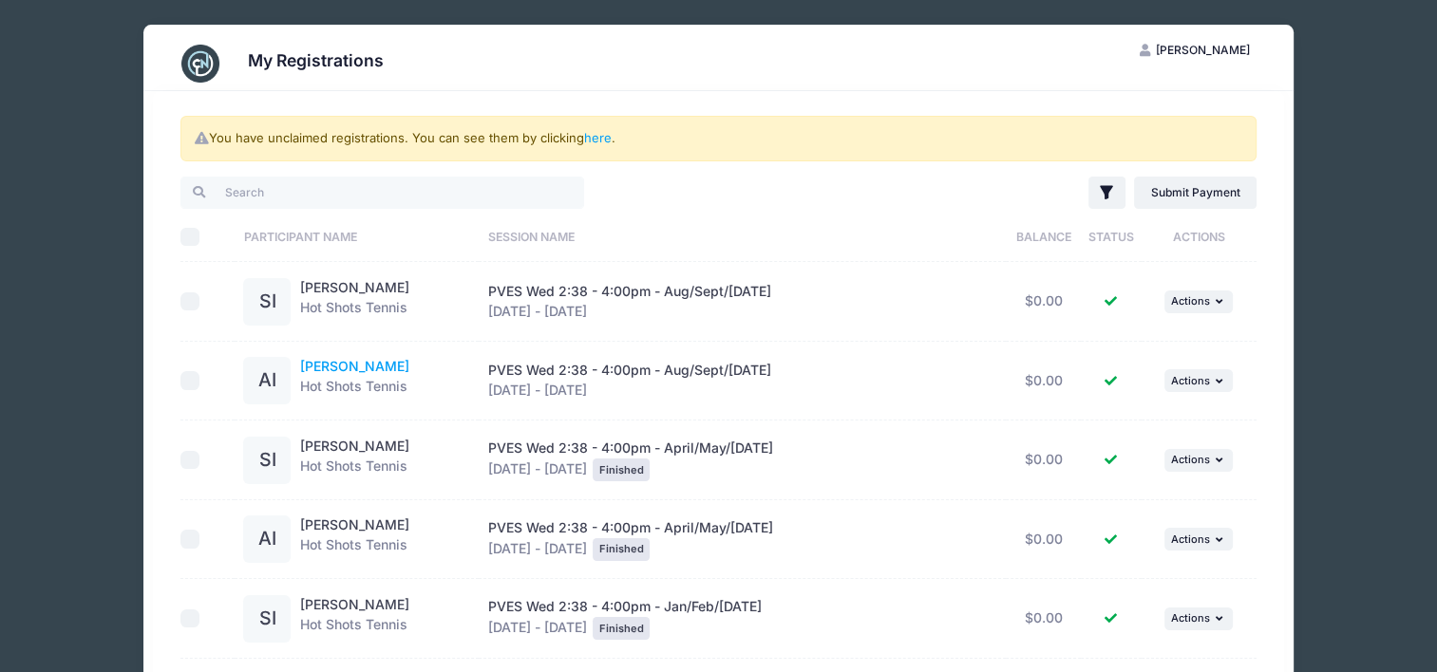
click at [349, 367] on link "[PERSON_NAME]" at bounding box center [354, 366] width 109 height 16
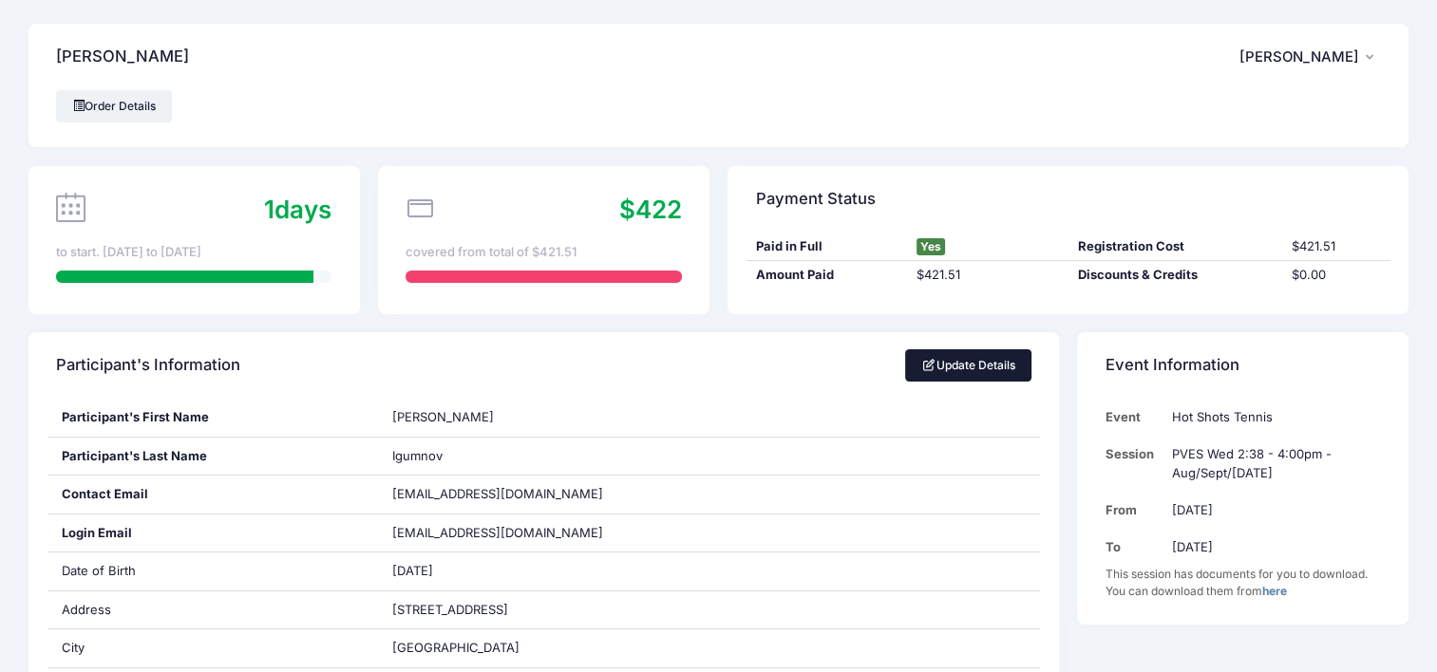
click at [972, 370] on link "Update Details" at bounding box center [968, 365] width 126 height 32
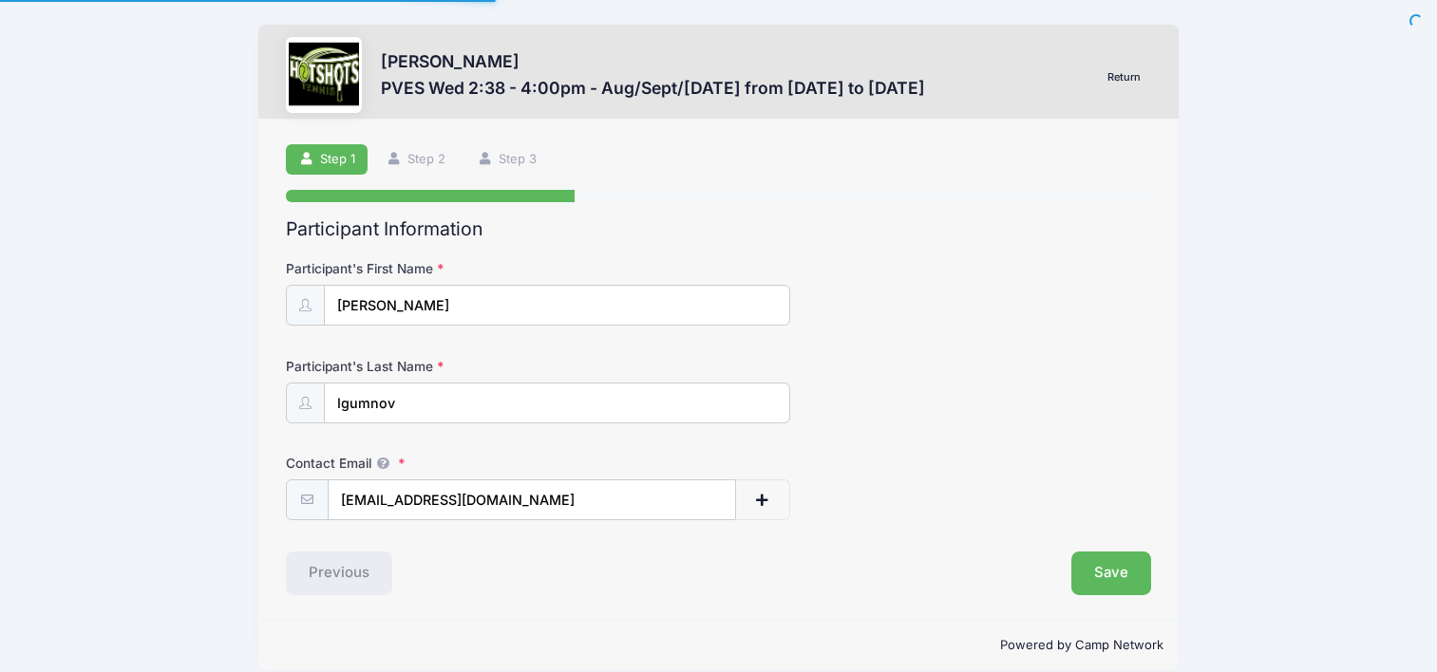
select select "CA"
click at [418, 152] on link "Step 2" at bounding box center [416, 159] width 85 height 31
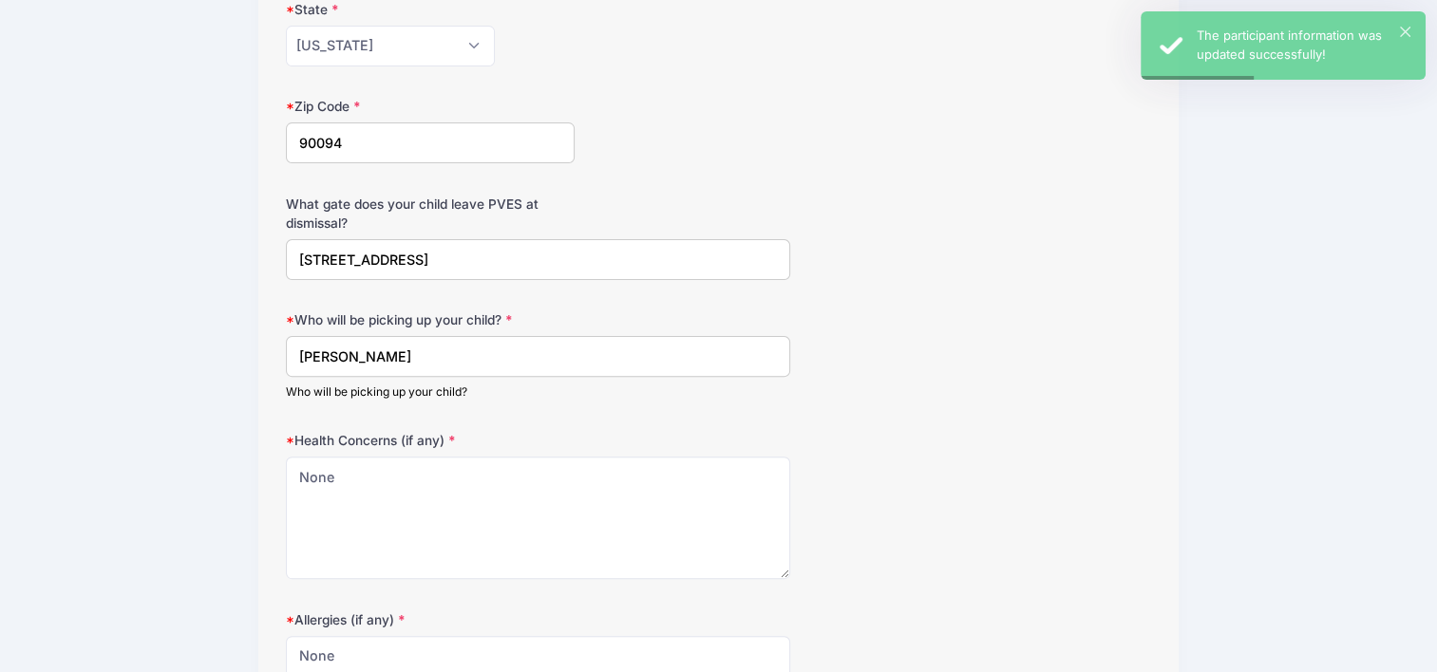
scroll to position [570, 0]
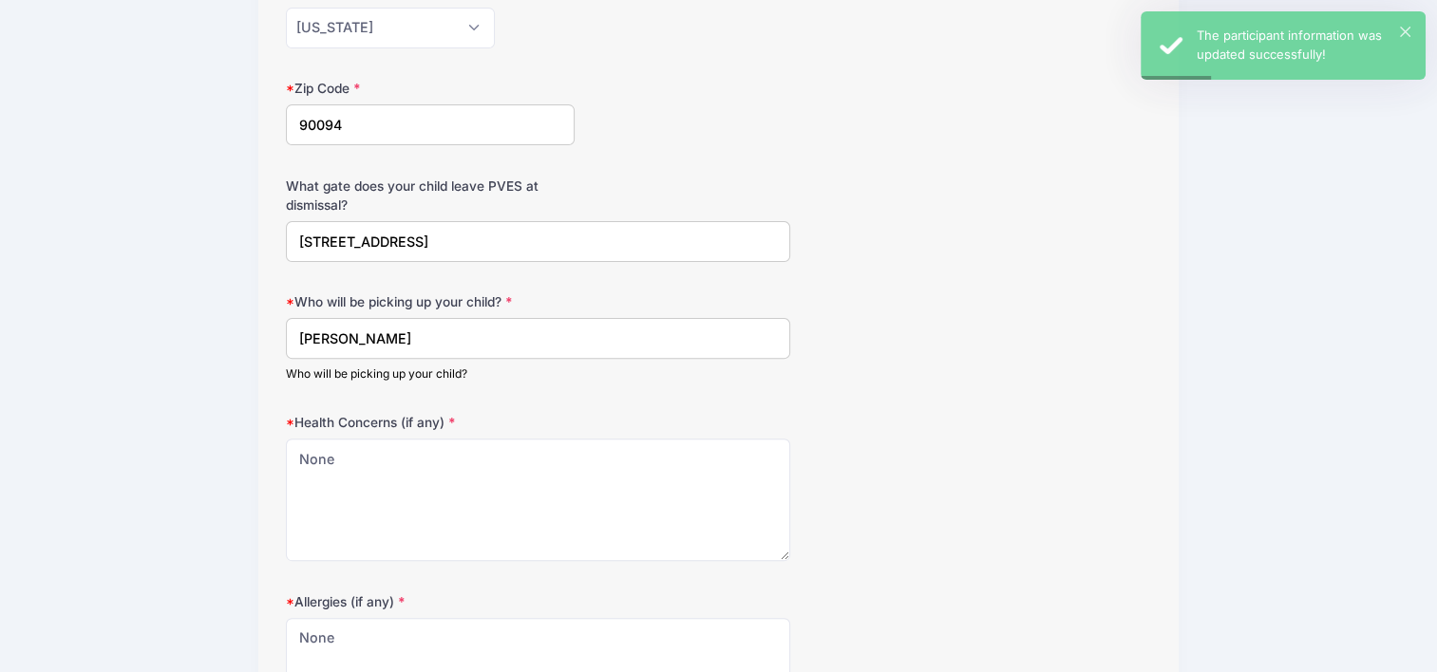
drag, startPoint x: 29, startPoint y: 365, endPoint x: -4, endPoint y: 368, distance: 33.4
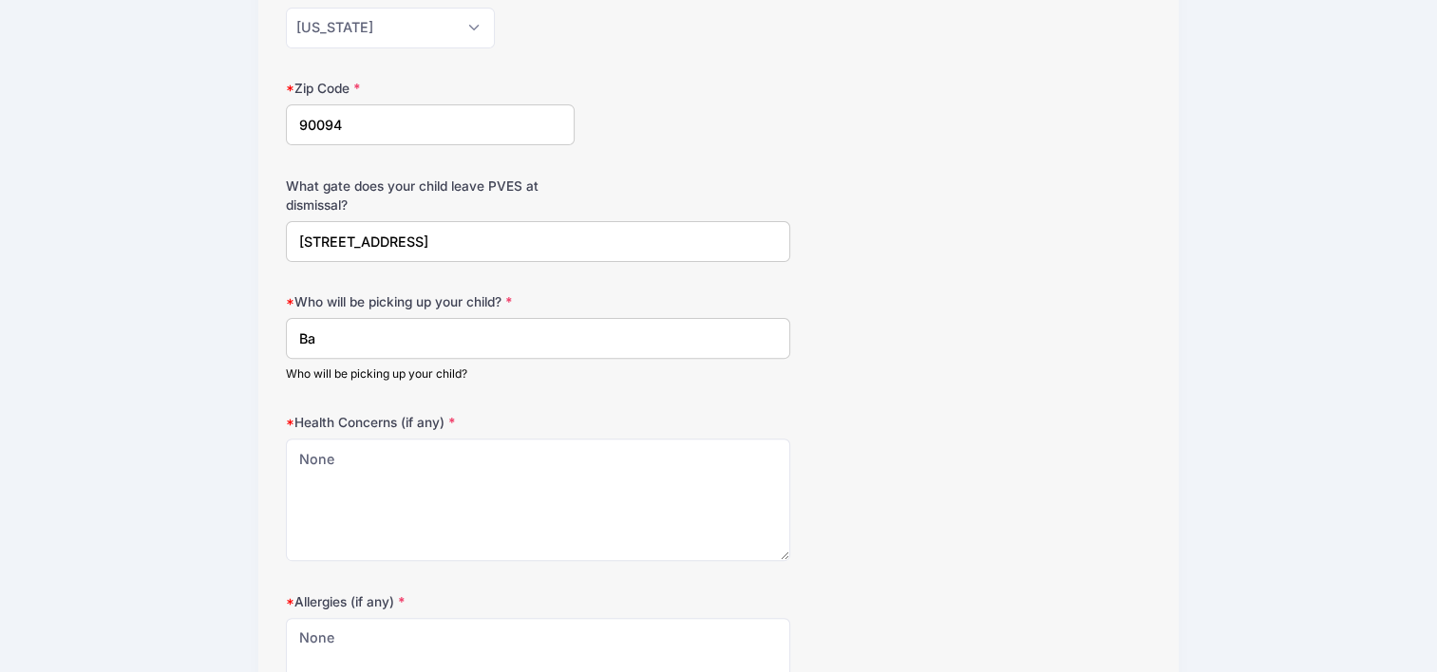
type input "Back to PVES ELOPP"
drag, startPoint x: 528, startPoint y: 231, endPoint x: 0, endPoint y: 220, distance: 528.1
type input "Main Gate"
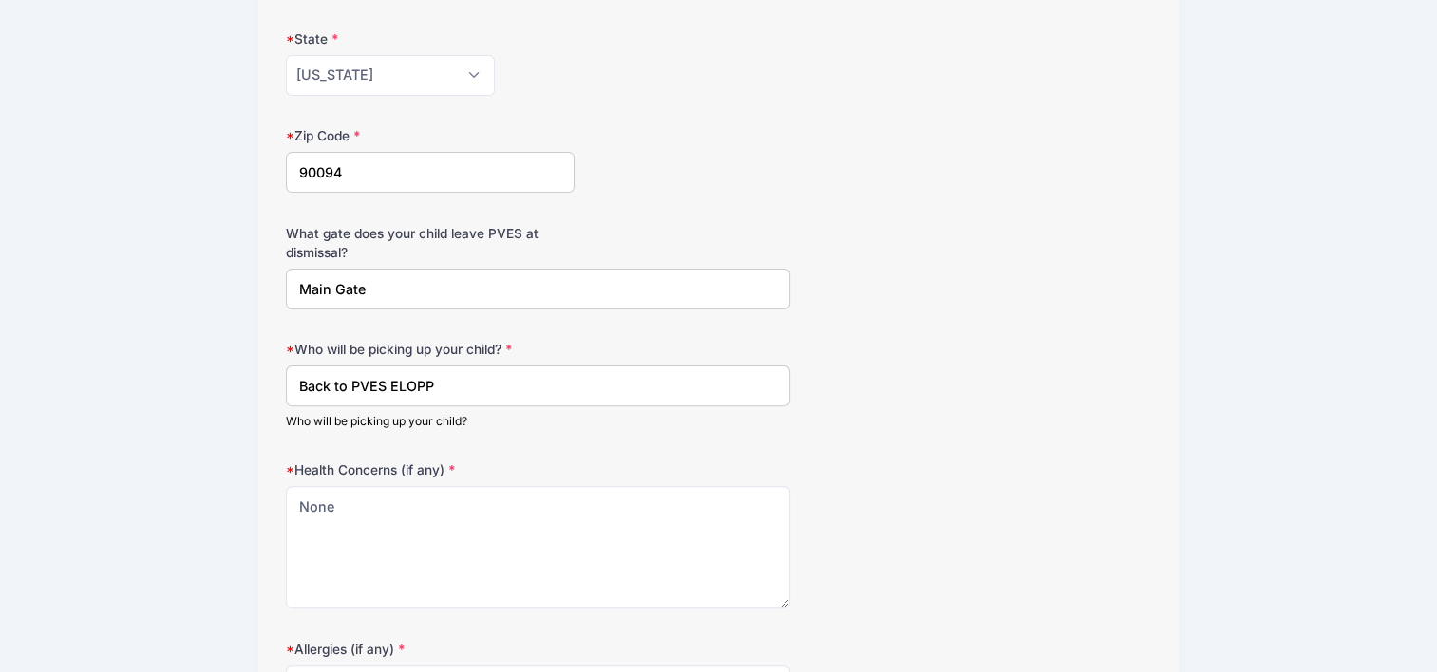
scroll to position [142, 0]
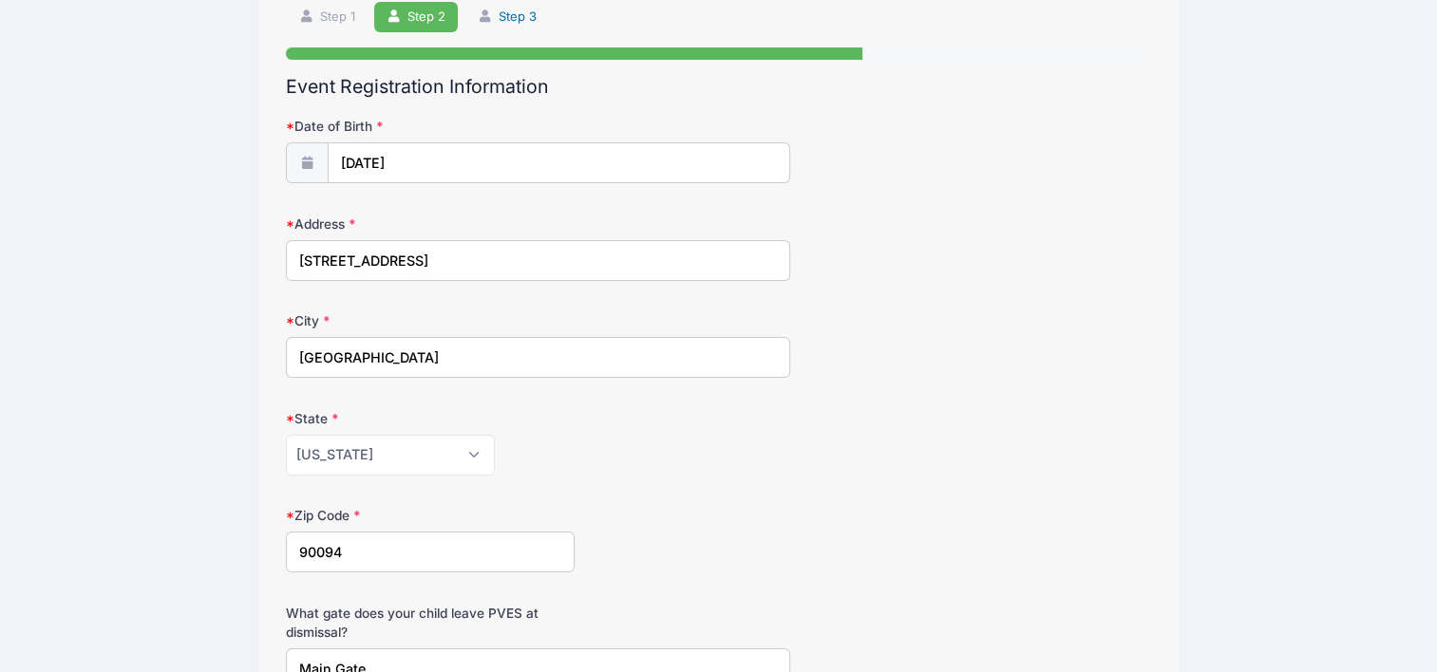
click at [519, 13] on link "Step 3" at bounding box center [506, 17] width 85 height 31
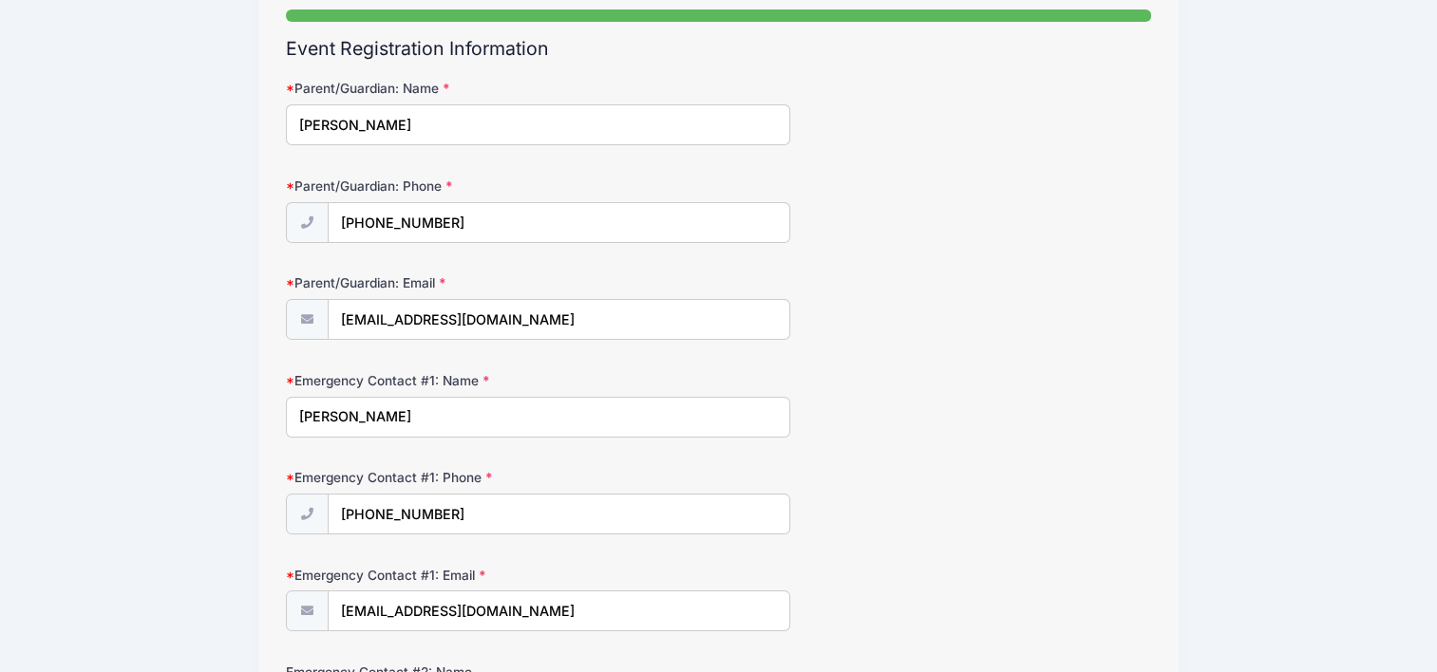
scroll to position [190, 0]
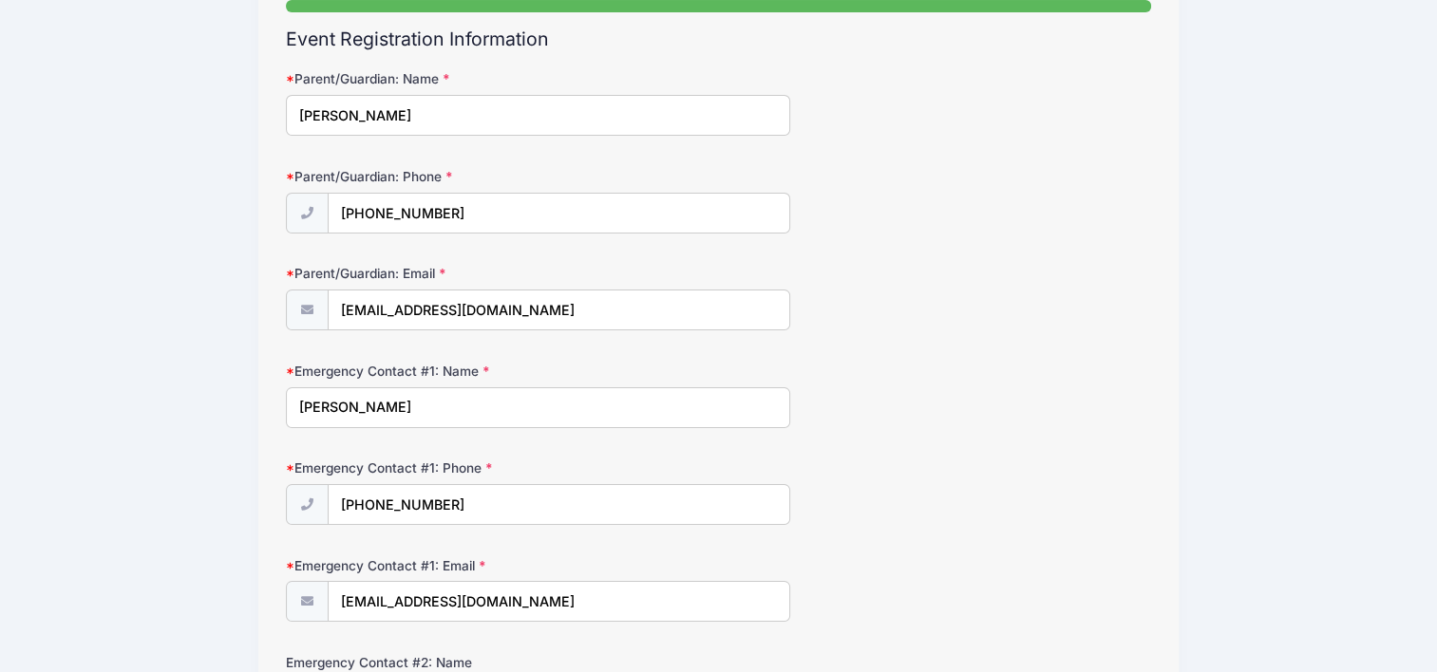
drag, startPoint x: 497, startPoint y: 512, endPoint x: 42, endPoint y: 528, distance: 455.2
click at [42, 528] on div "Addie Igumnov PVES Wed 2:38 - 4:00pm - Aug/Sept/Oct 2025 from 08/20 to 10/15/20…" at bounding box center [718, 618] width 1380 height 1616
type input "[PHONE_NUMBER]"
type input "Marilyn Supalo"
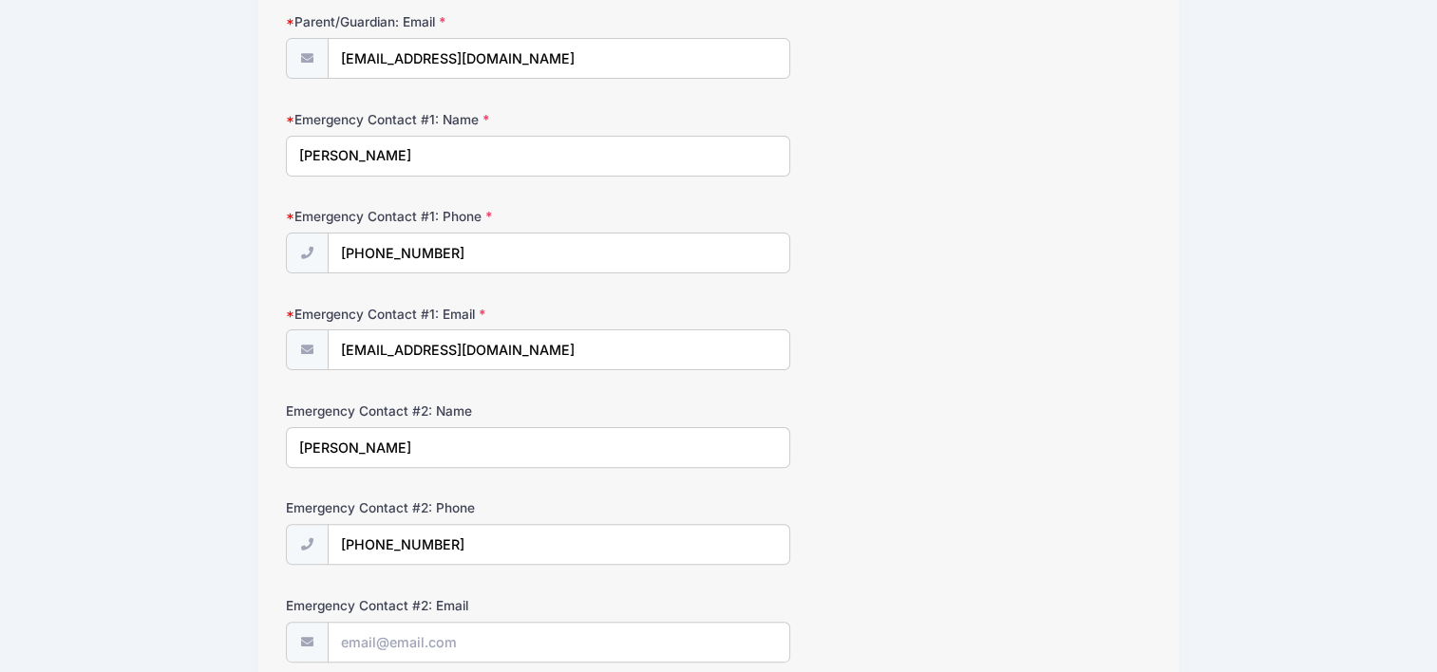
scroll to position [475, 0]
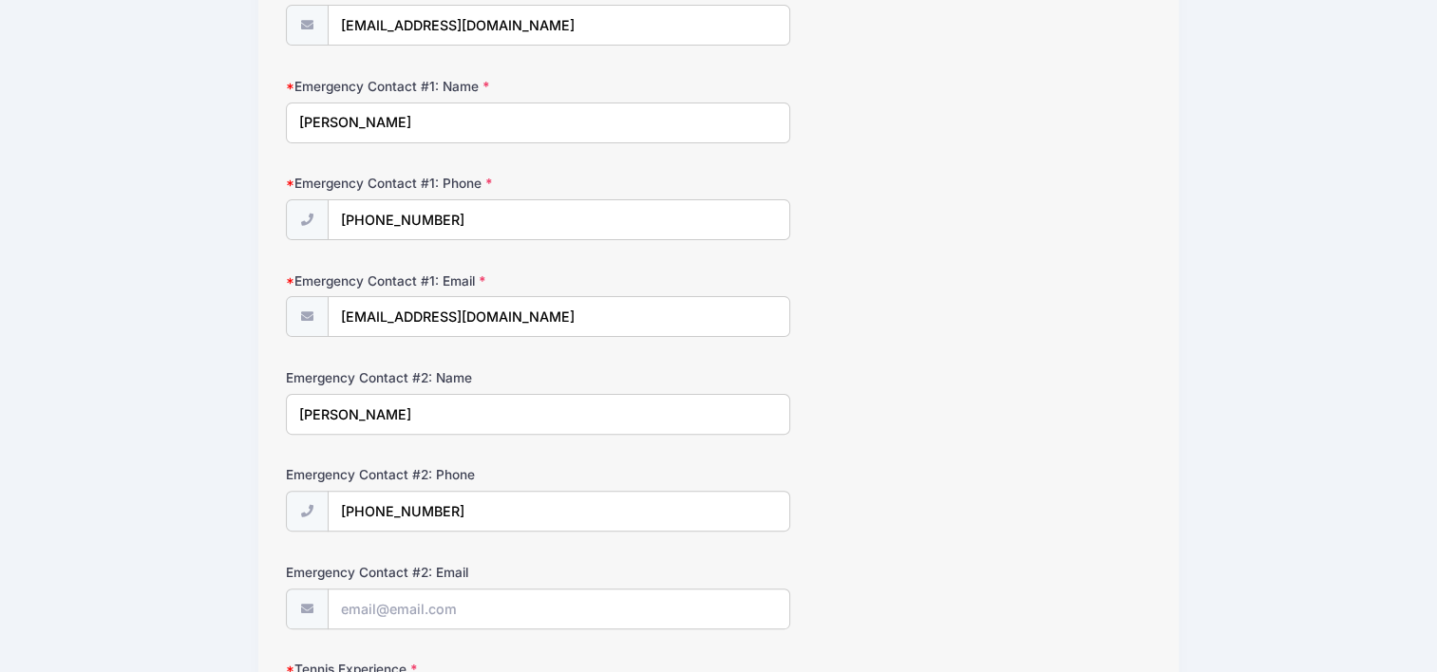
drag, startPoint x: 476, startPoint y: 519, endPoint x: 253, endPoint y: 525, distance: 223.3
click at [253, 525] on div "Addie Igumnov PVES Wed 2:38 - 4:00pm - Aug/Sept/Oct 2025 from 08/20 to 10/15/20…" at bounding box center [718, 333] width 1380 height 1616
type input "(702) 423-3857"
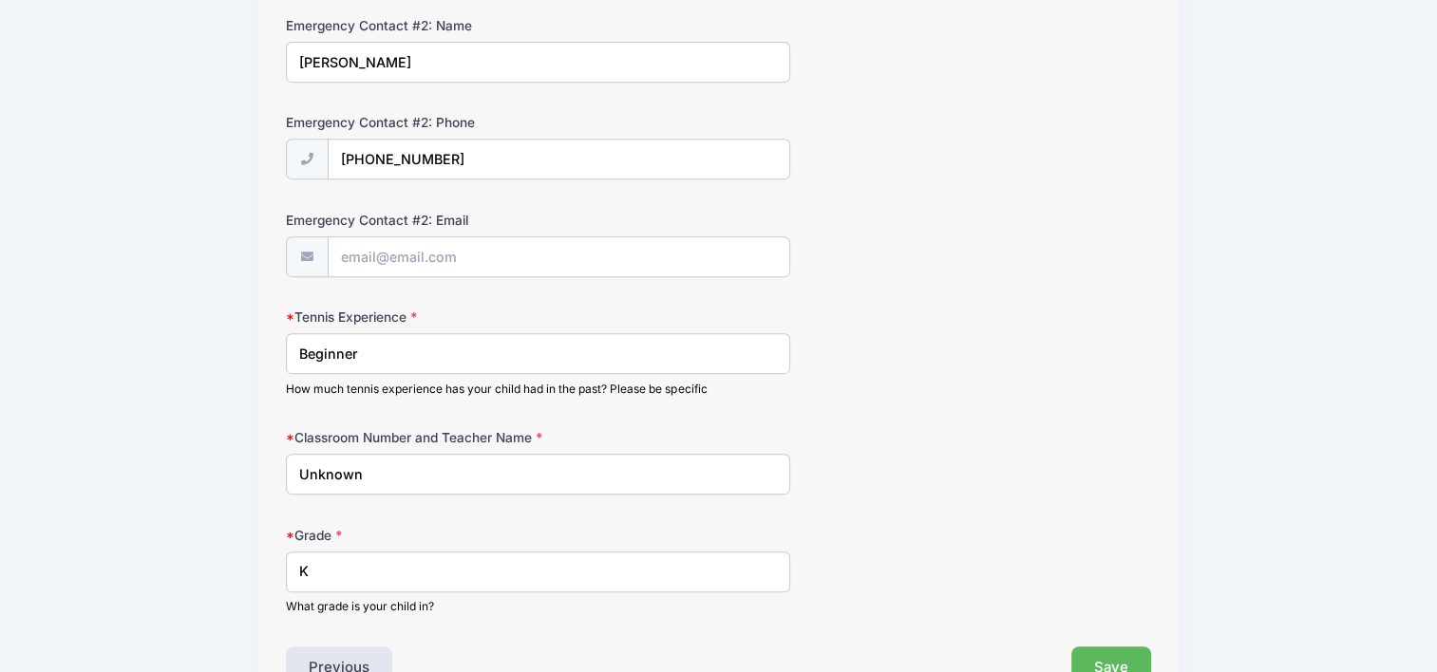
scroll to position [855, 0]
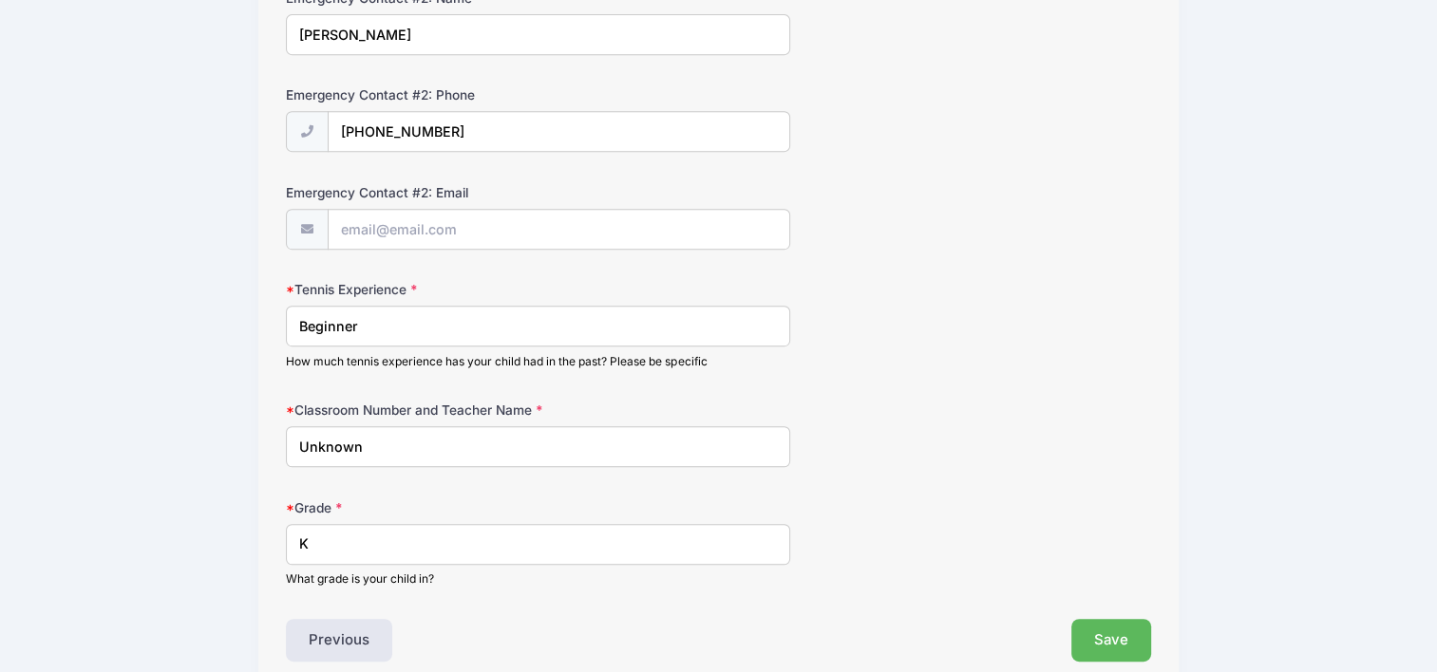
drag, startPoint x: 353, startPoint y: 542, endPoint x: 180, endPoint y: 561, distance: 173.9
type input "r"
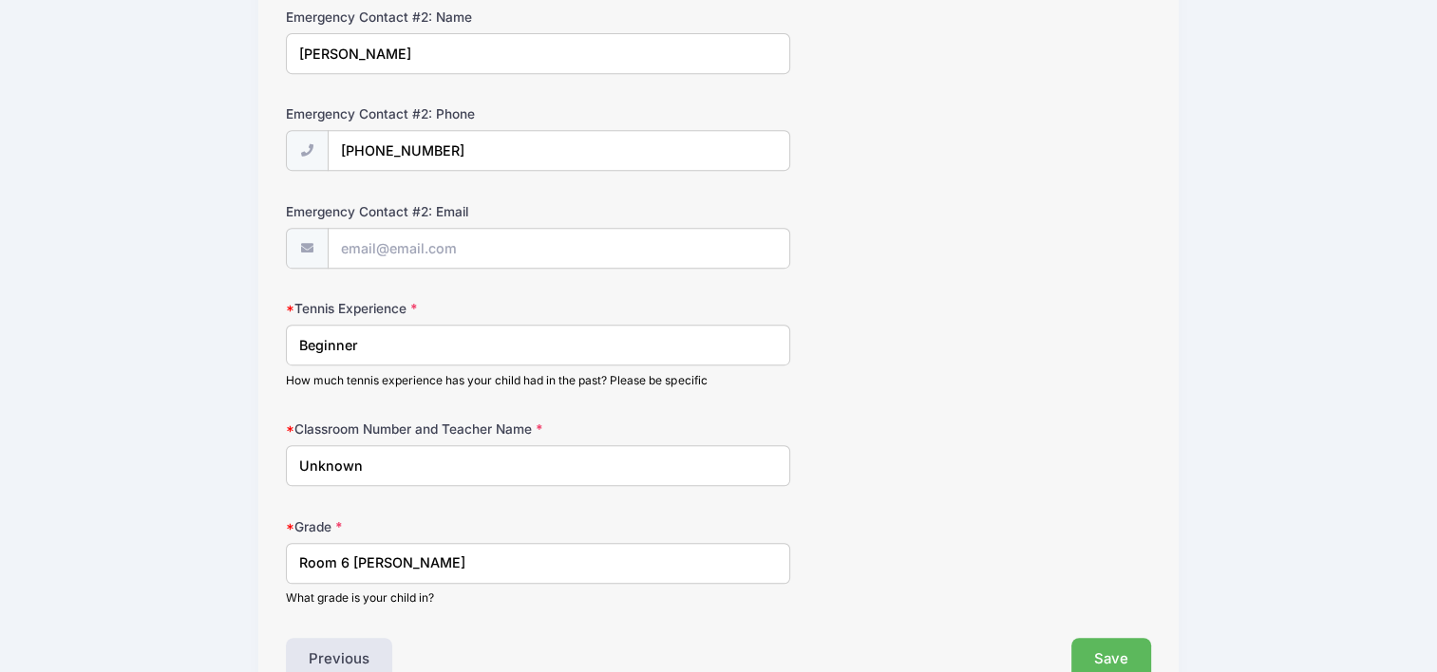
scroll to position [938, 0]
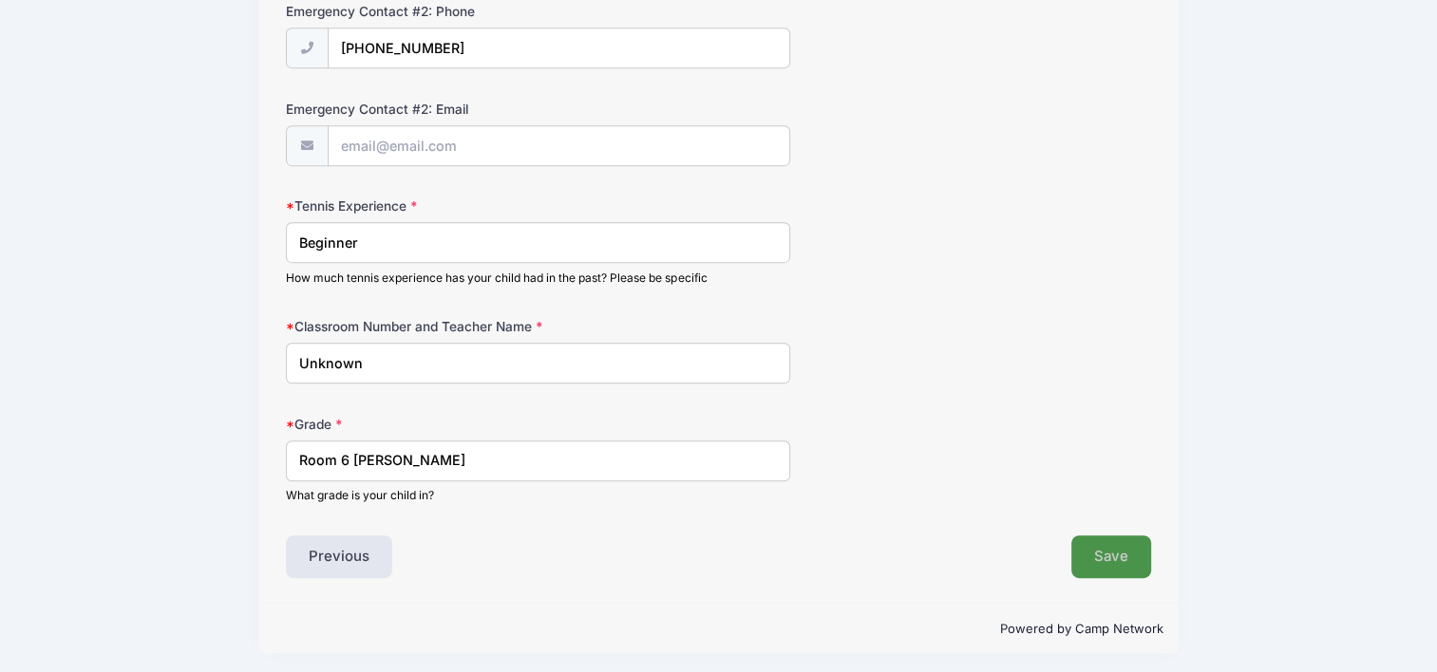
type input "Room 6 Ms Killacky"
click at [1119, 550] on button "Save" at bounding box center [1111, 558] width 80 height 44
